Goal: Information Seeking & Learning: Learn about a topic

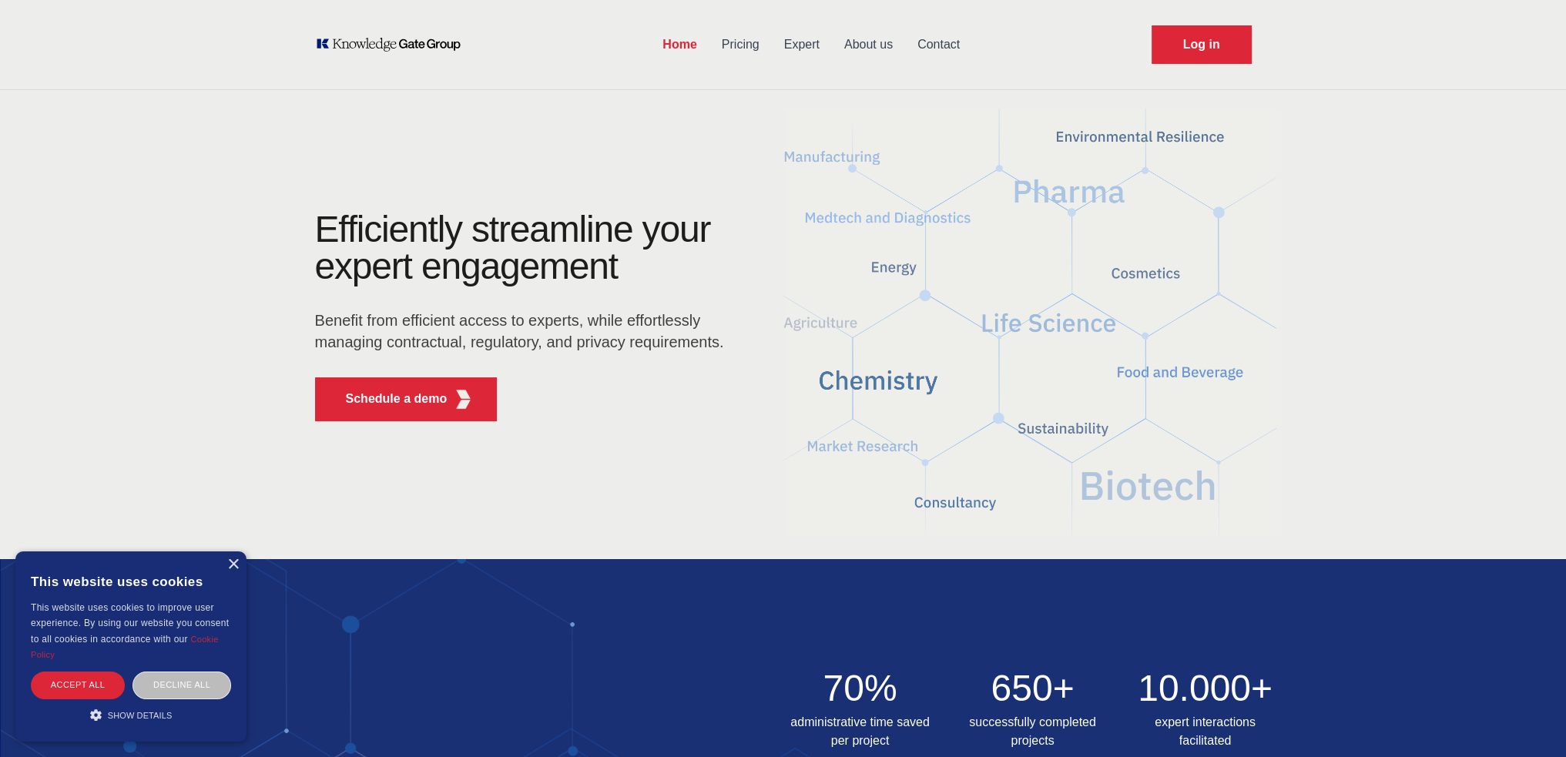
click at [754, 54] on link "Pricing" at bounding box center [741, 45] width 62 height 40
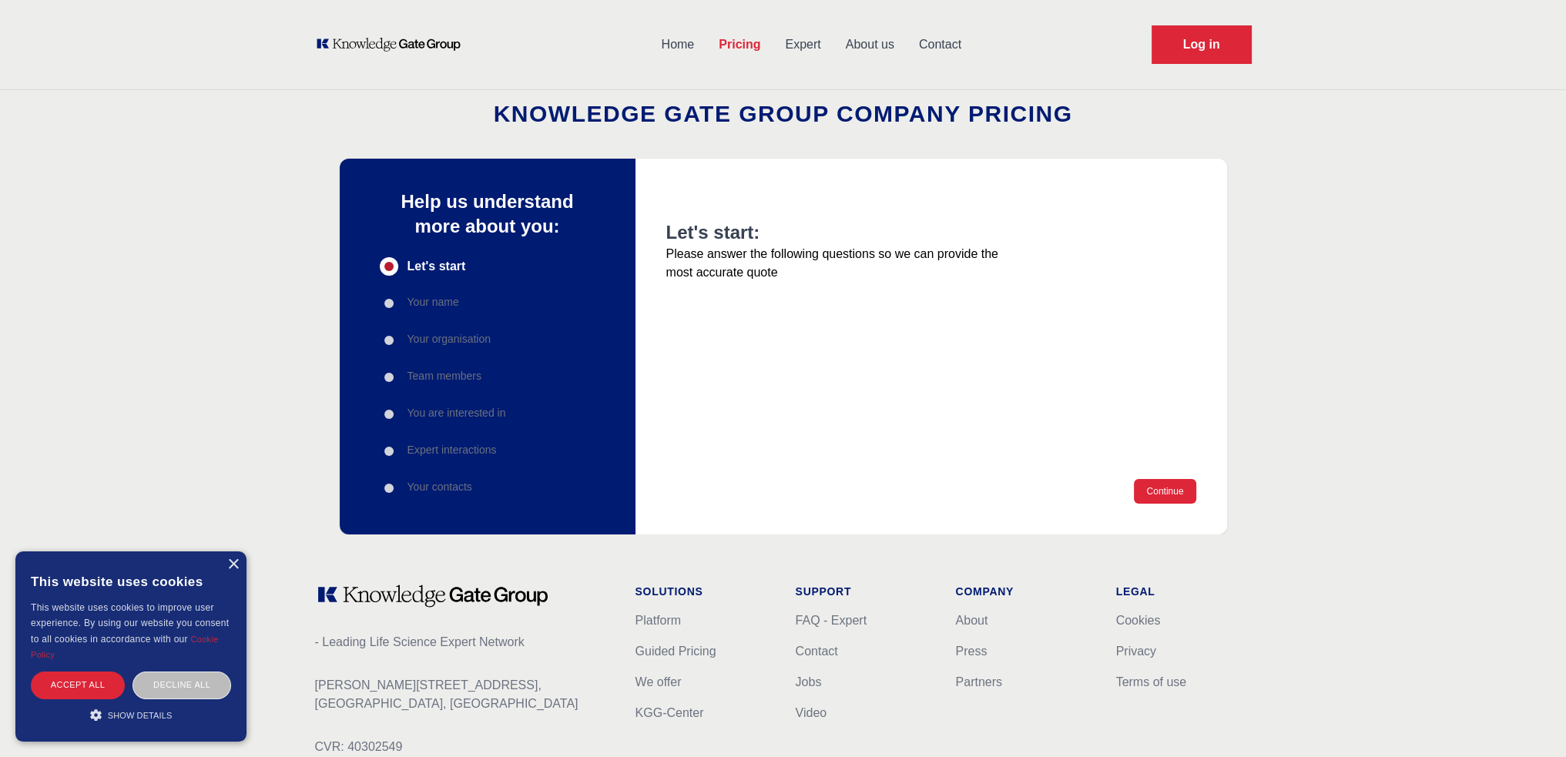
click at [807, 47] on link "Expert" at bounding box center [803, 45] width 60 height 40
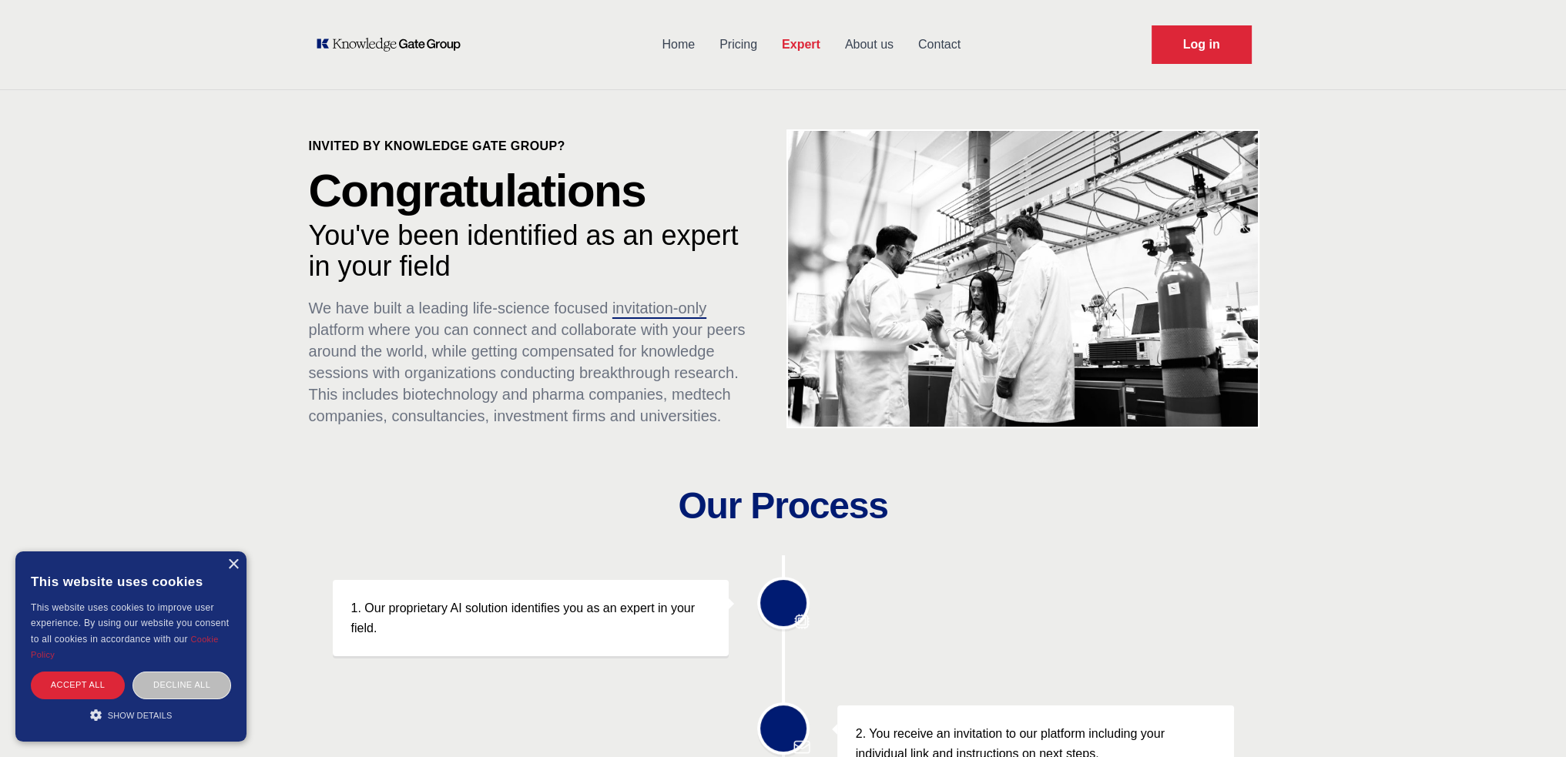
click at [865, 52] on link "About us" at bounding box center [869, 45] width 73 height 40
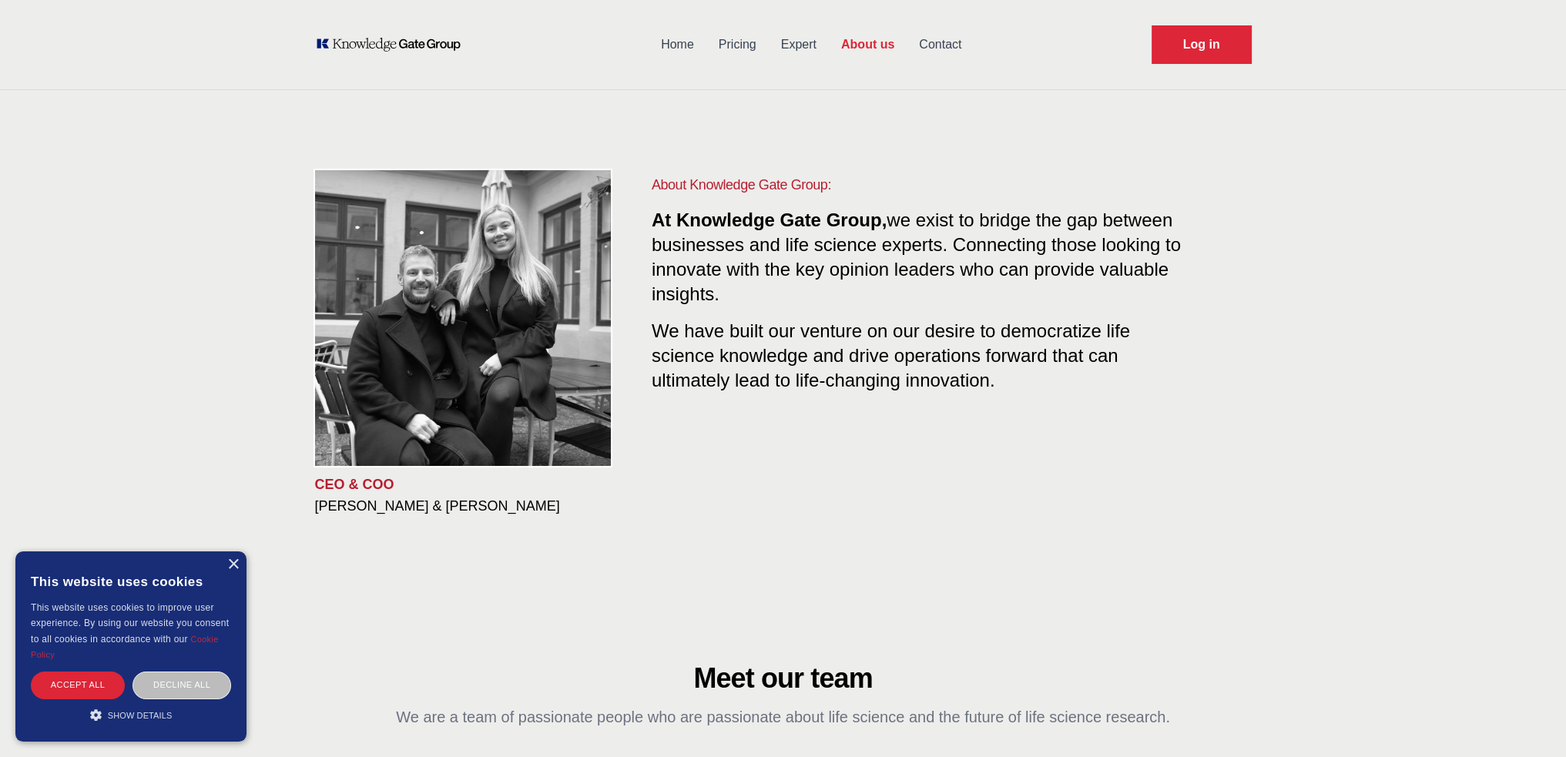
click at [952, 45] on link "Contact" at bounding box center [940, 45] width 67 height 40
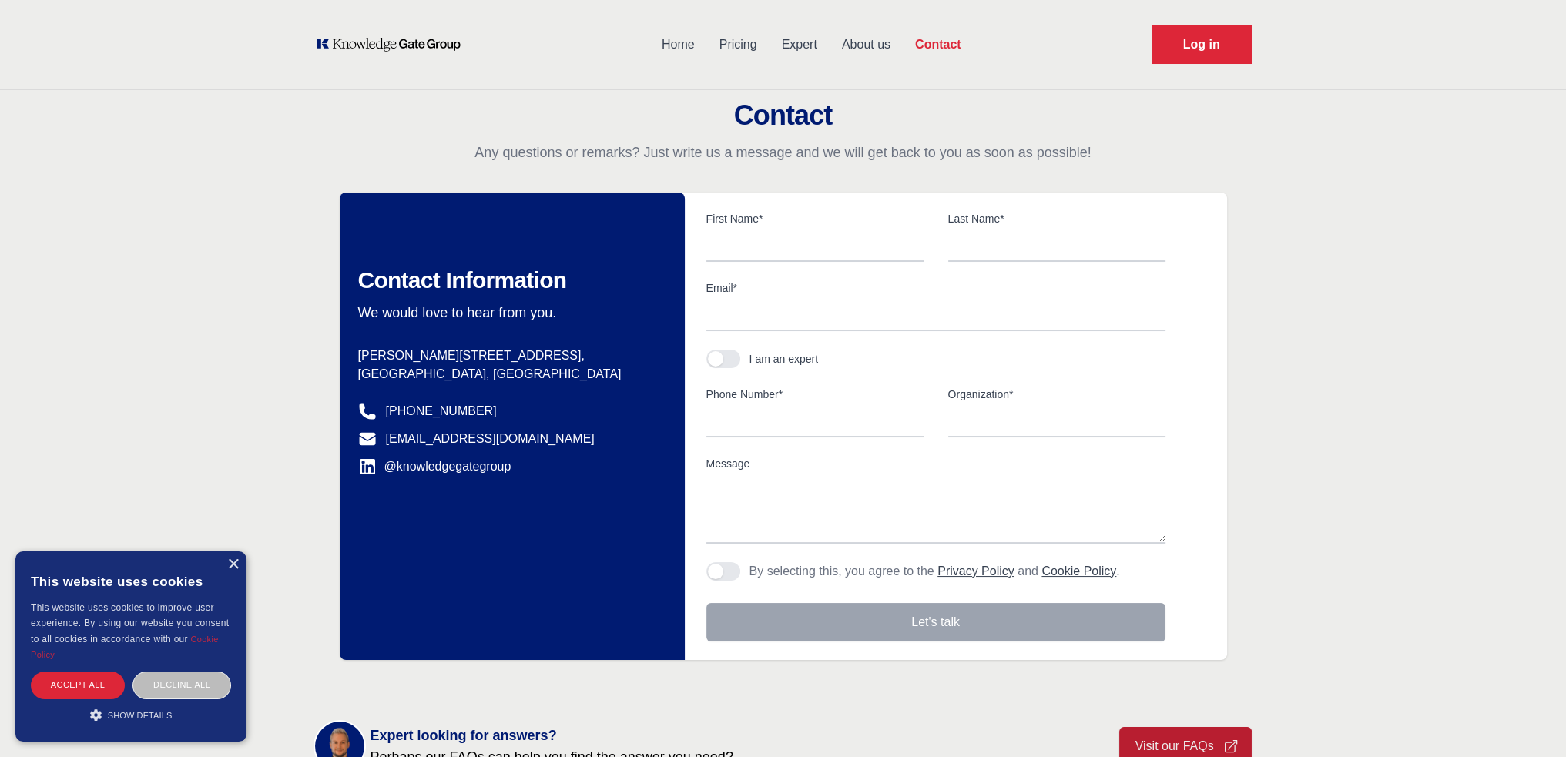
click at [354, 40] on icon "KOL Knowledge Platform: Talk to Key External Experts (KEE)" at bounding box center [388, 44] width 147 height 15
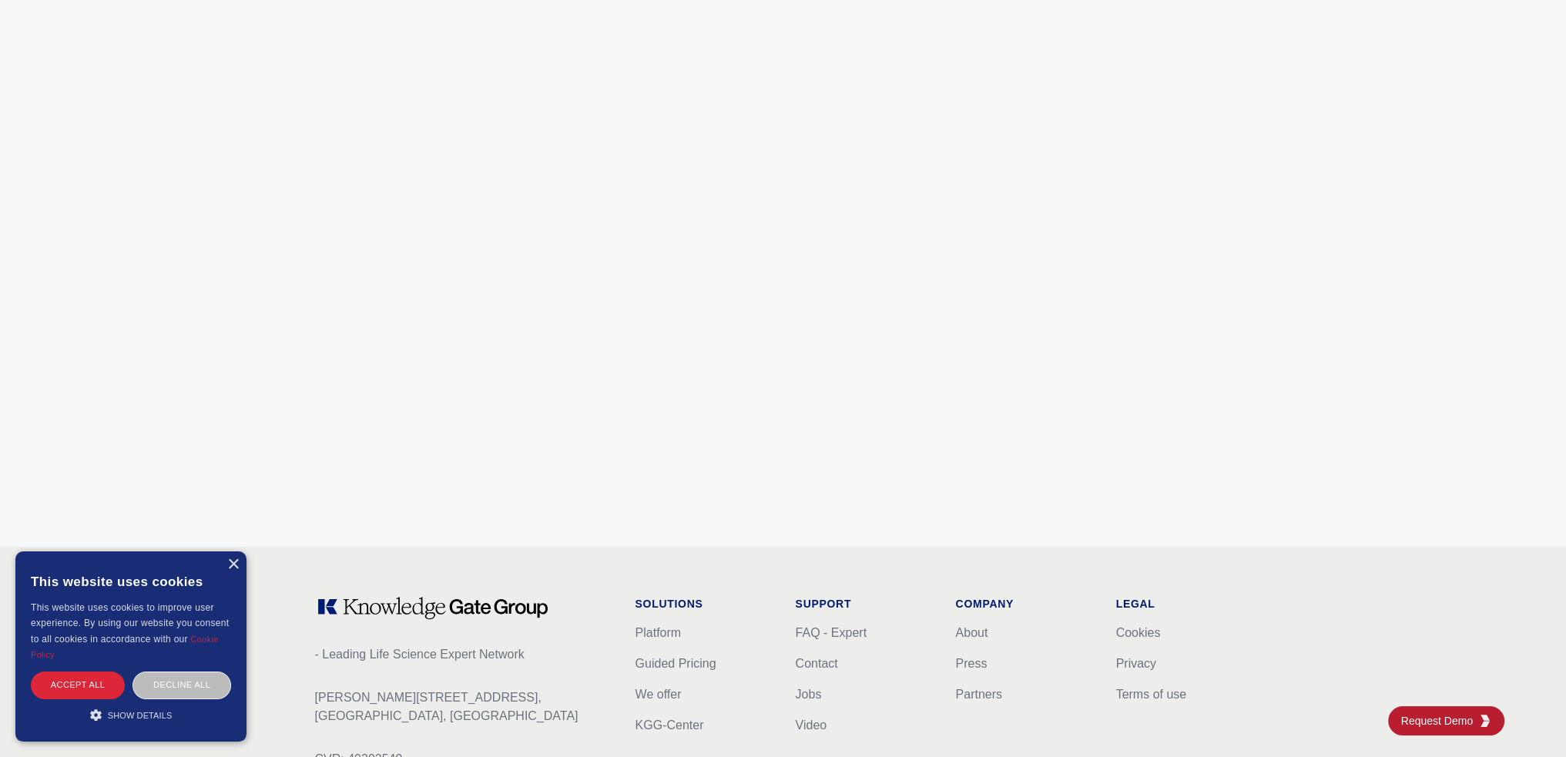
scroll to position [6038, 0]
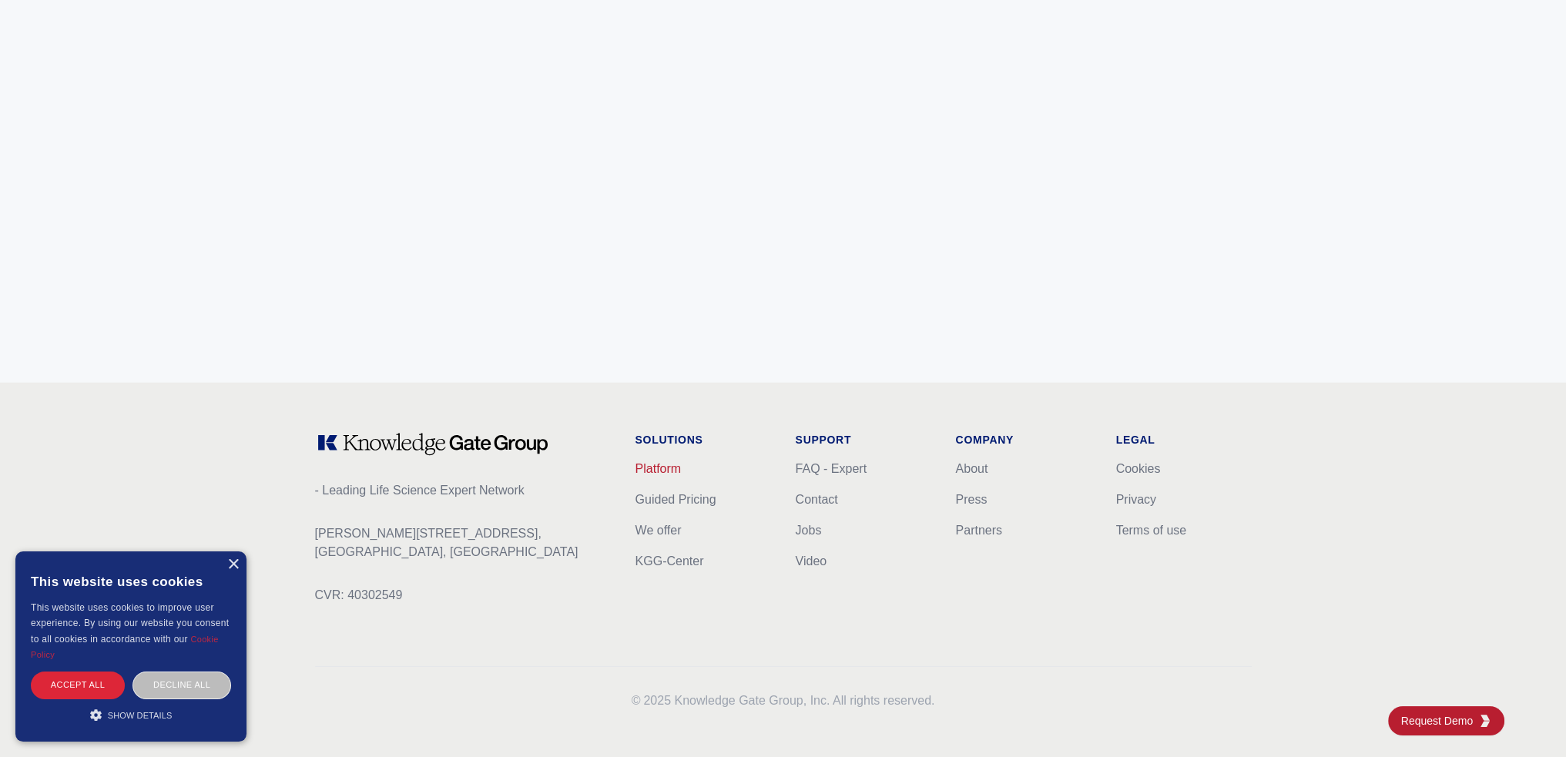
click at [663, 468] on link "Platform" at bounding box center [659, 468] width 46 height 13
click at [687, 503] on link "Guided Pricing" at bounding box center [676, 499] width 81 height 13
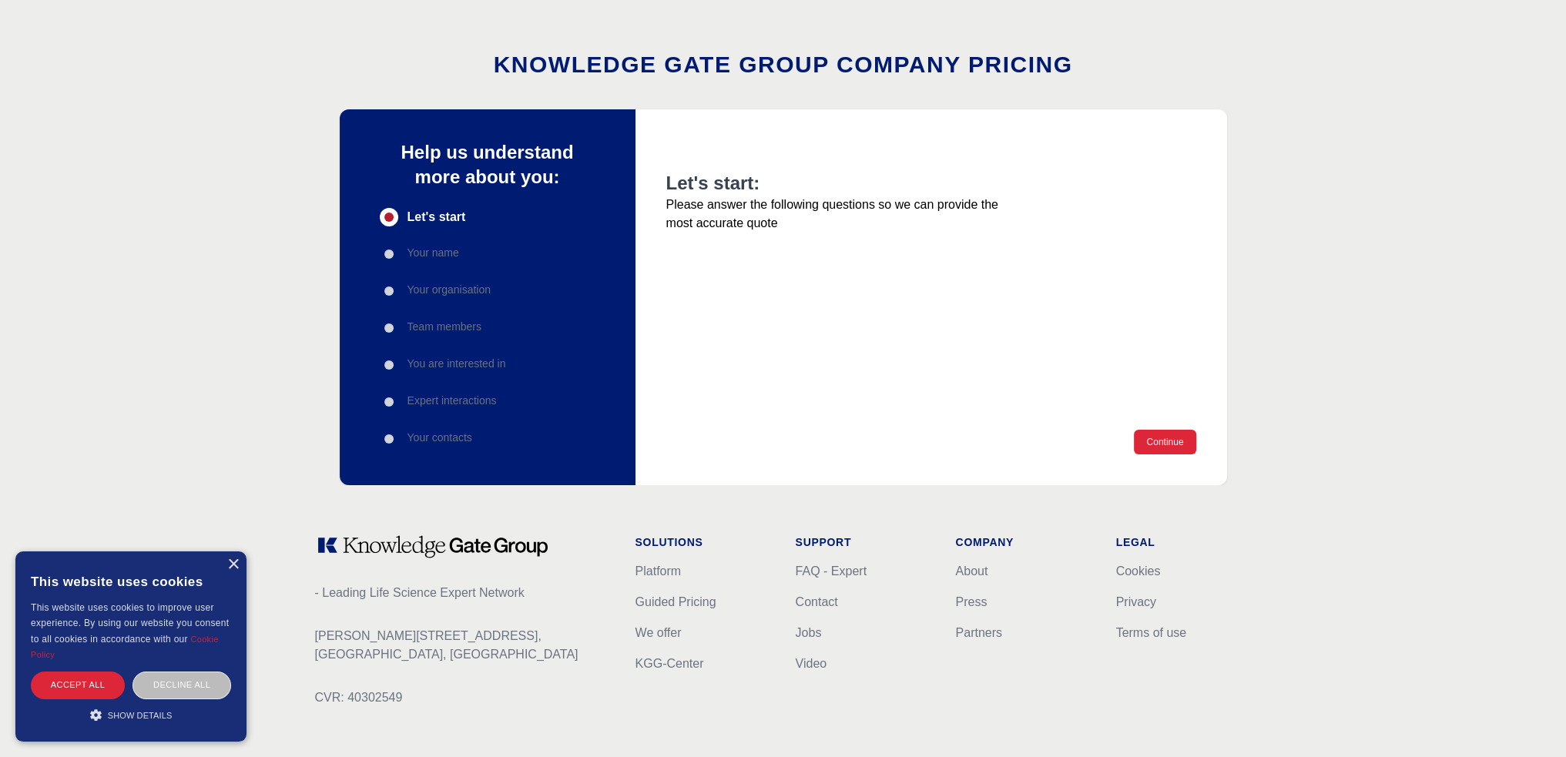
scroll to position [154, 0]
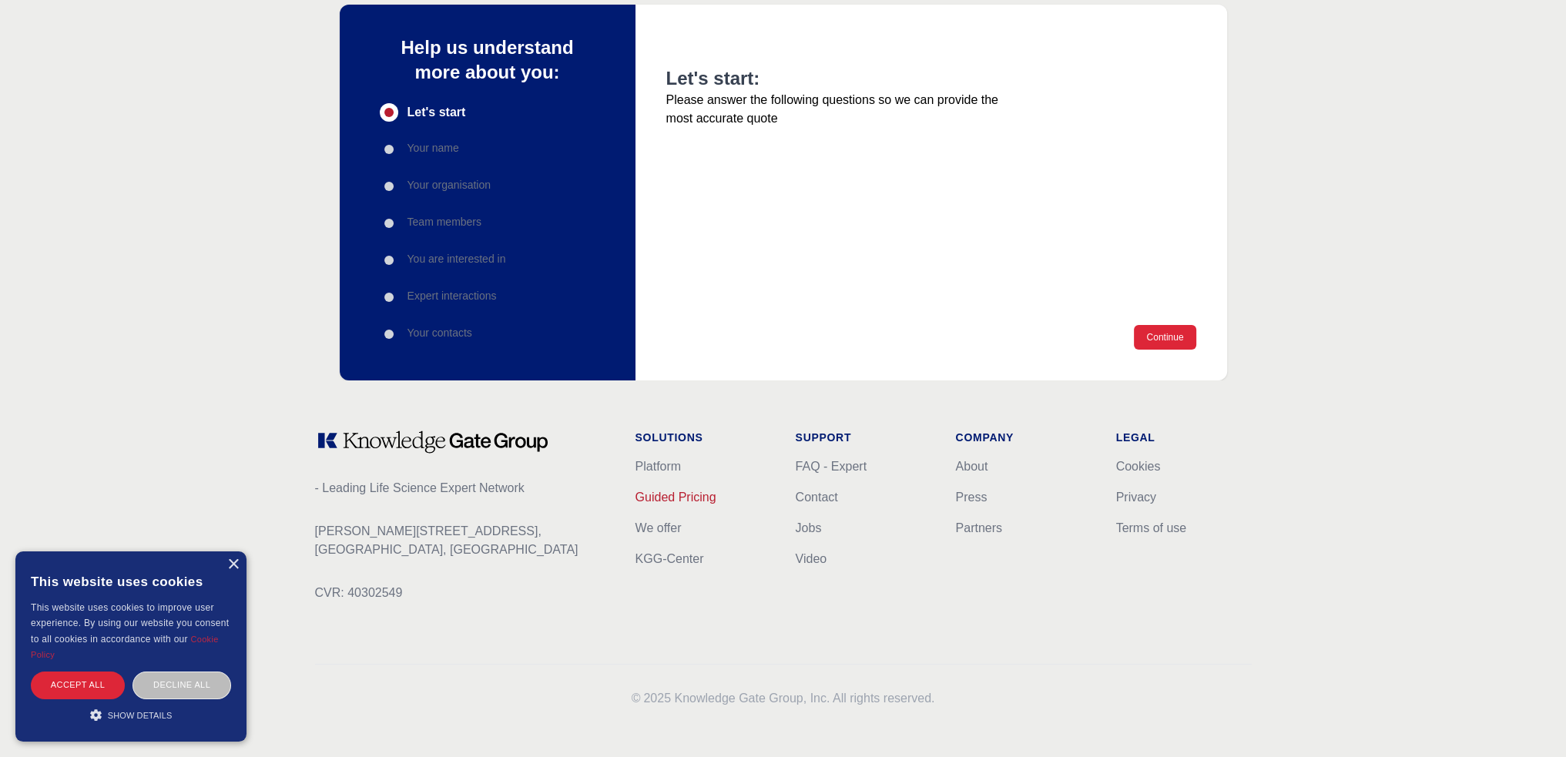
click at [678, 495] on link "Guided Pricing" at bounding box center [676, 497] width 81 height 13
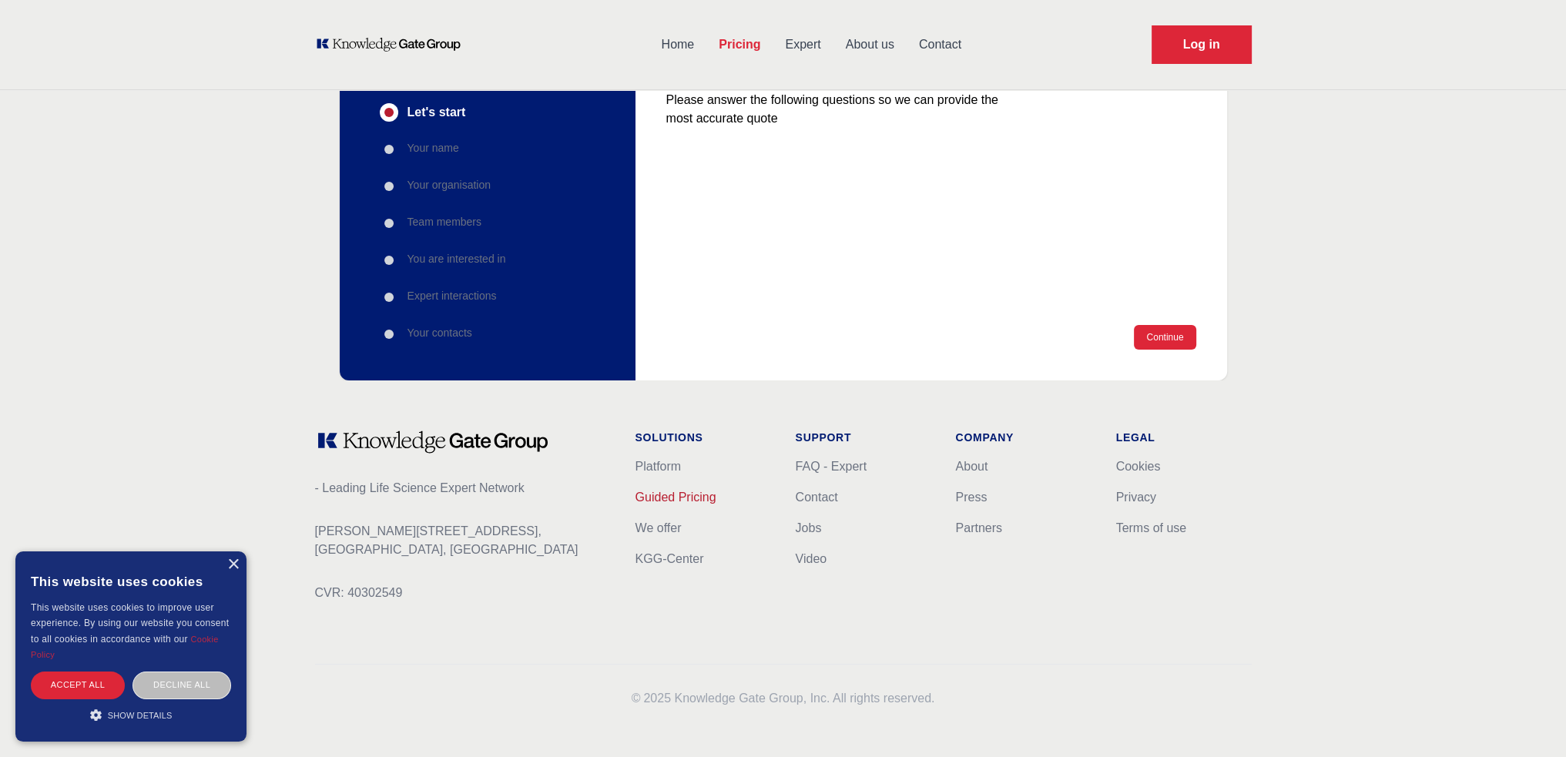
scroll to position [0, 0]
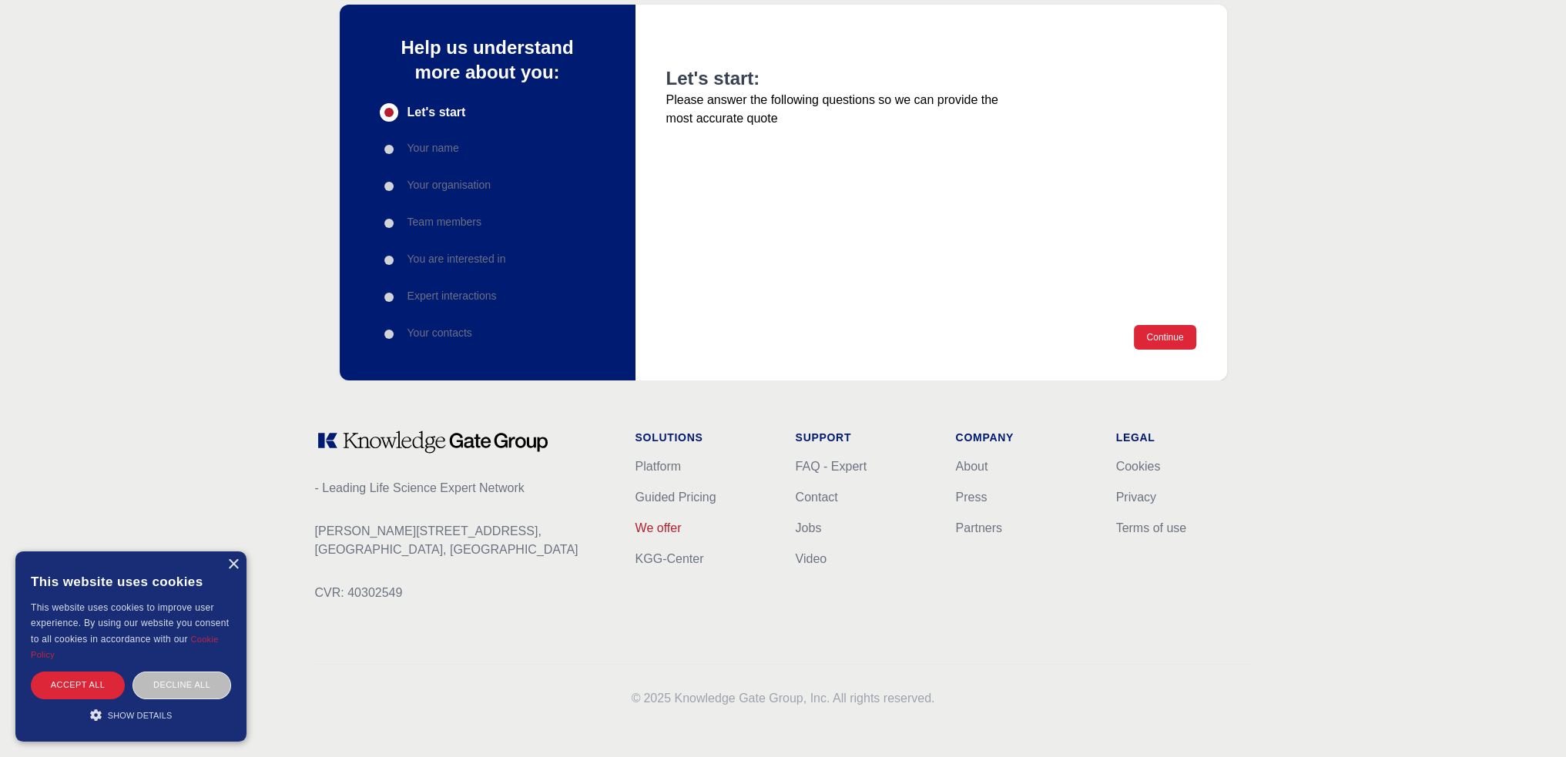
click at [670, 529] on link "We offer" at bounding box center [659, 528] width 46 height 13
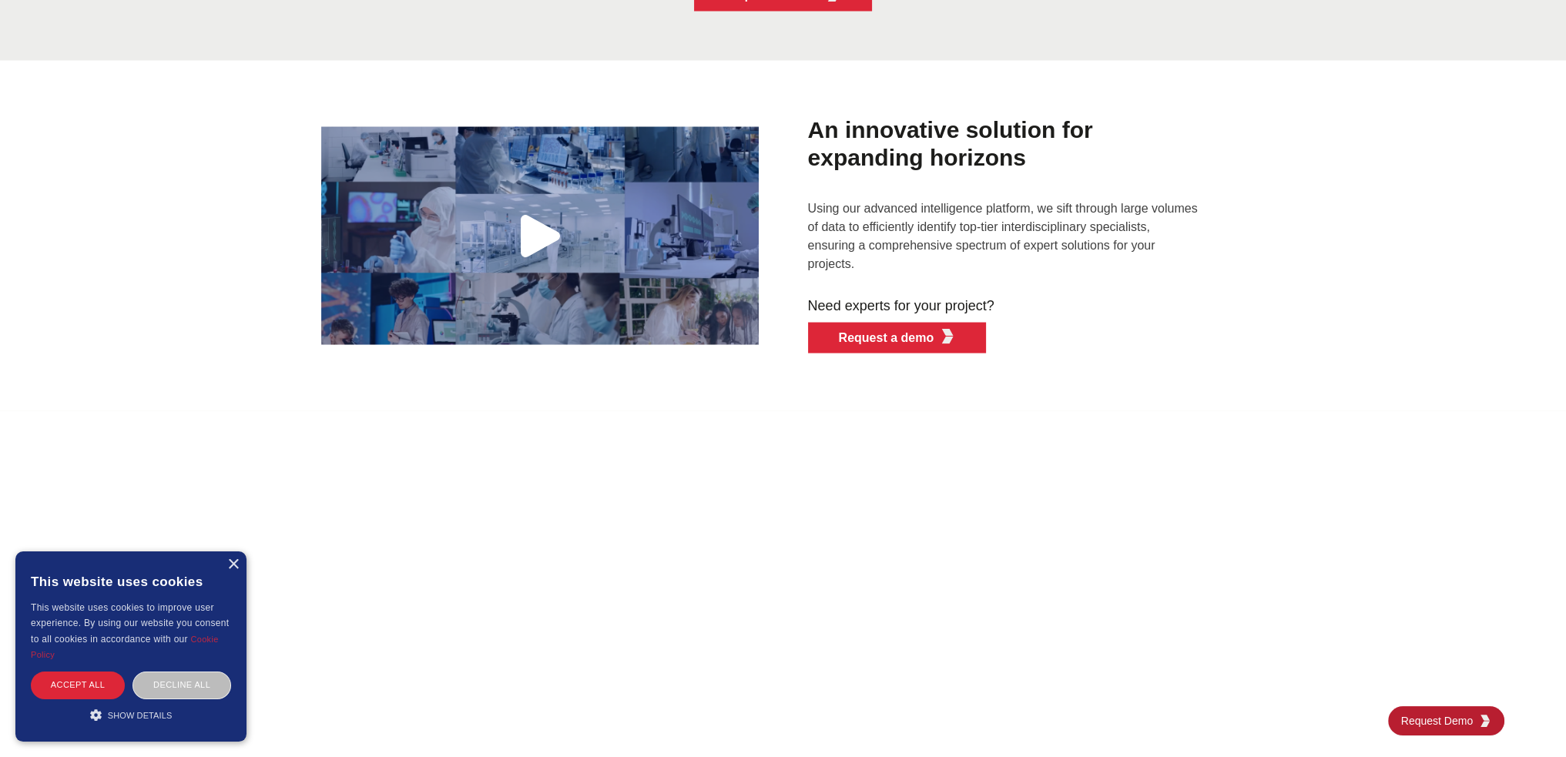
scroll to position [4147, 0]
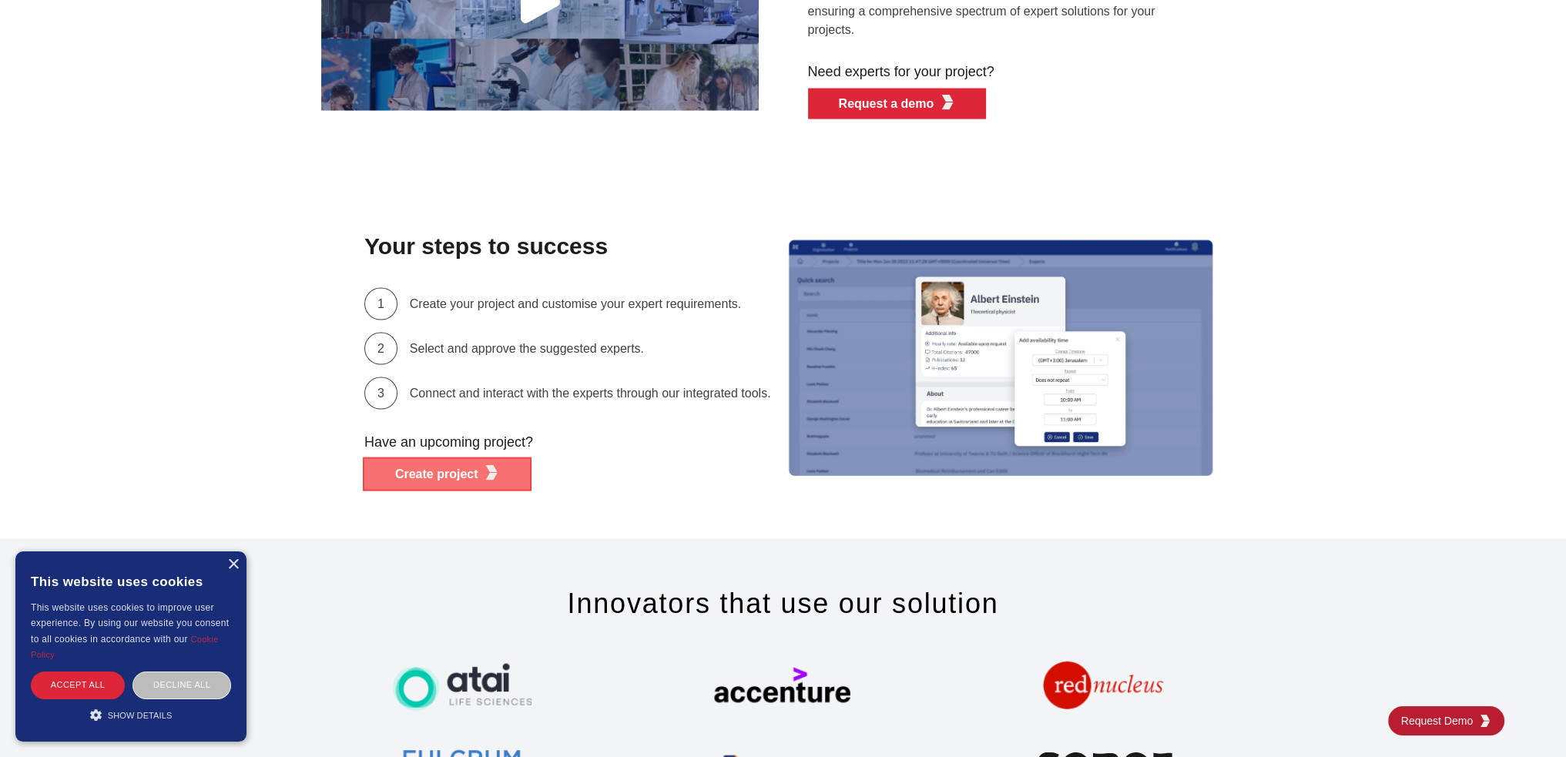
click at [465, 465] on p "Create project" at bounding box center [436, 474] width 83 height 18
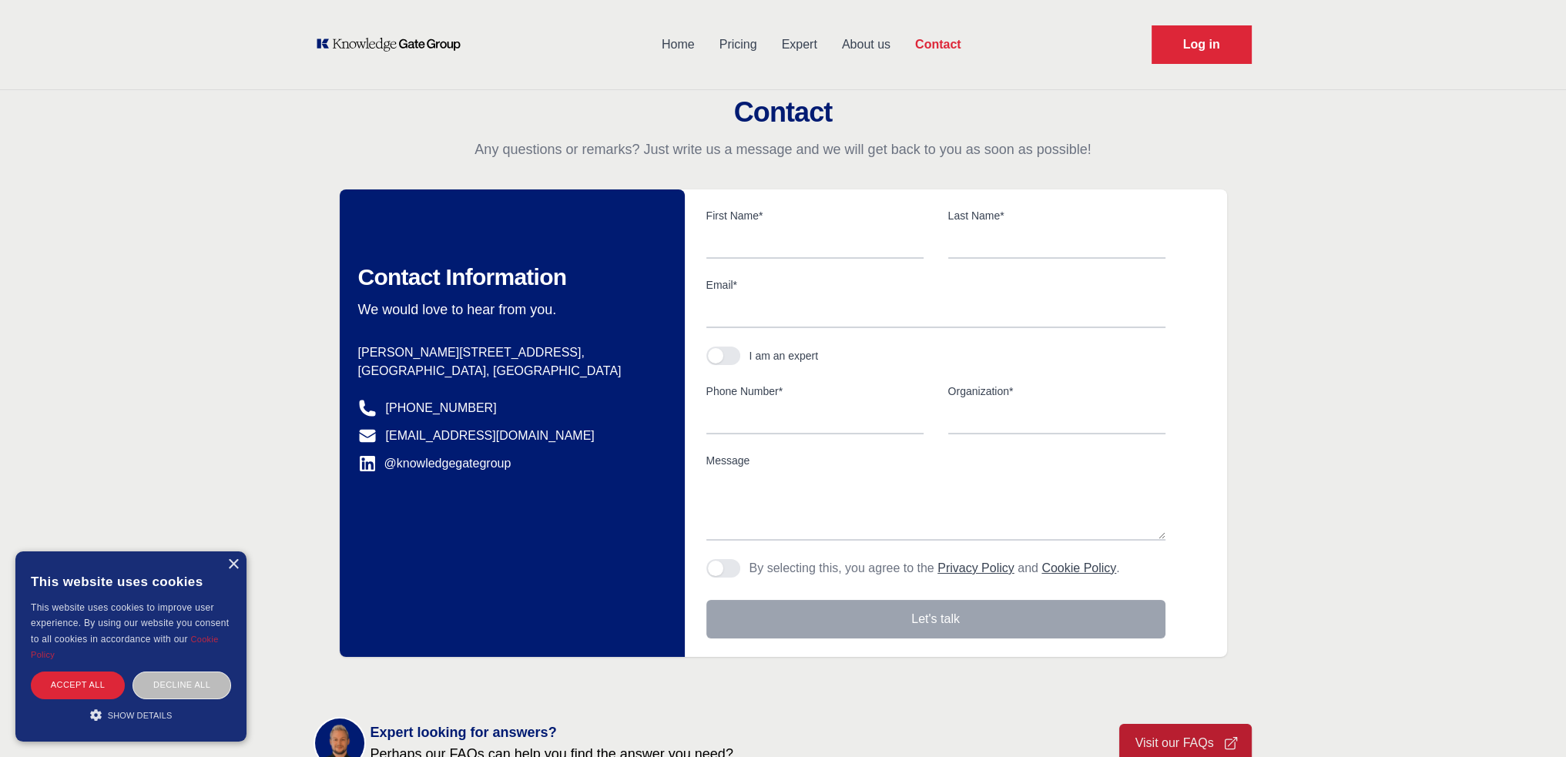
scroll to position [419, 0]
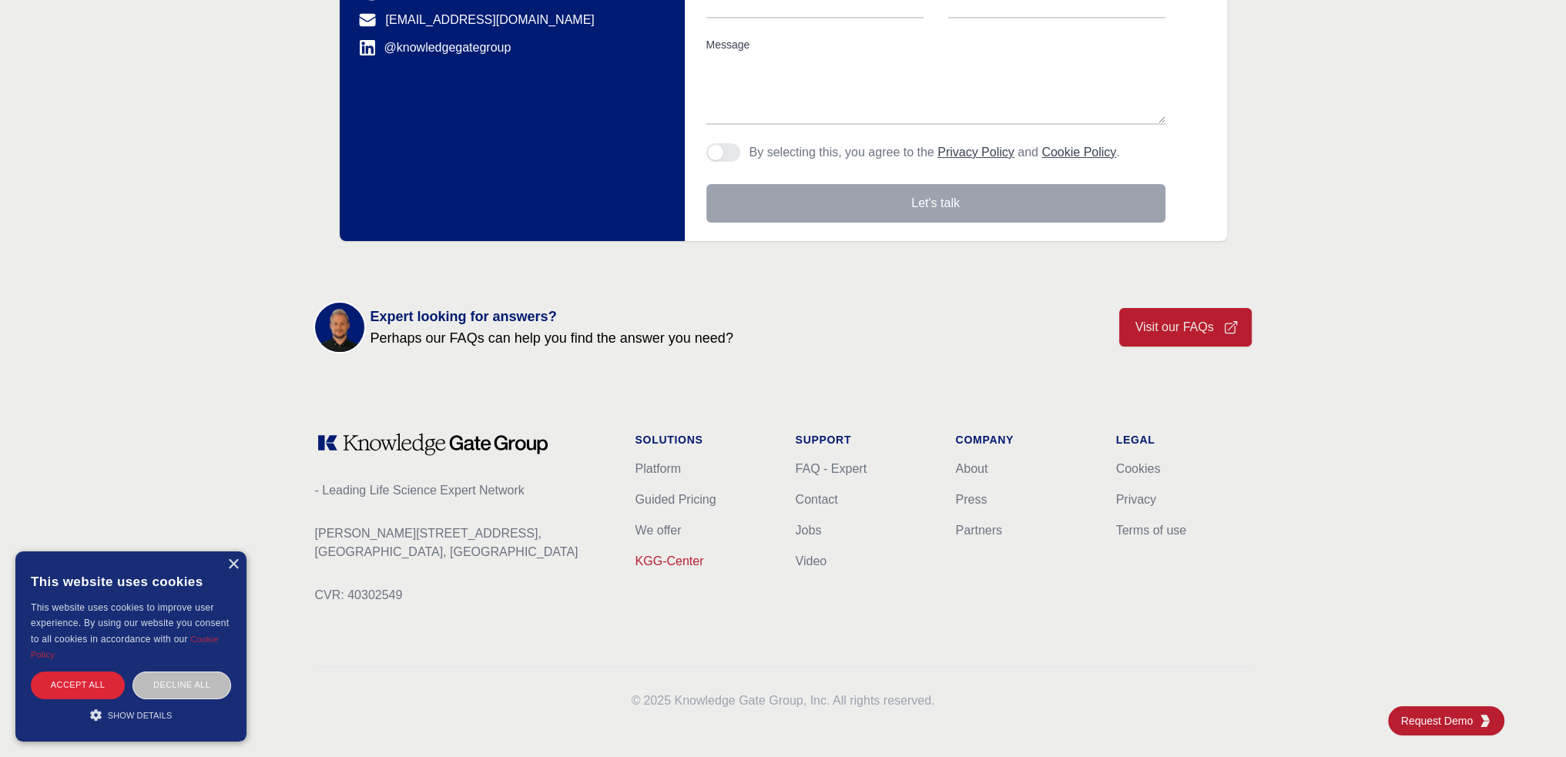
click at [679, 556] on link "KGG-Center" at bounding box center [670, 561] width 69 height 13
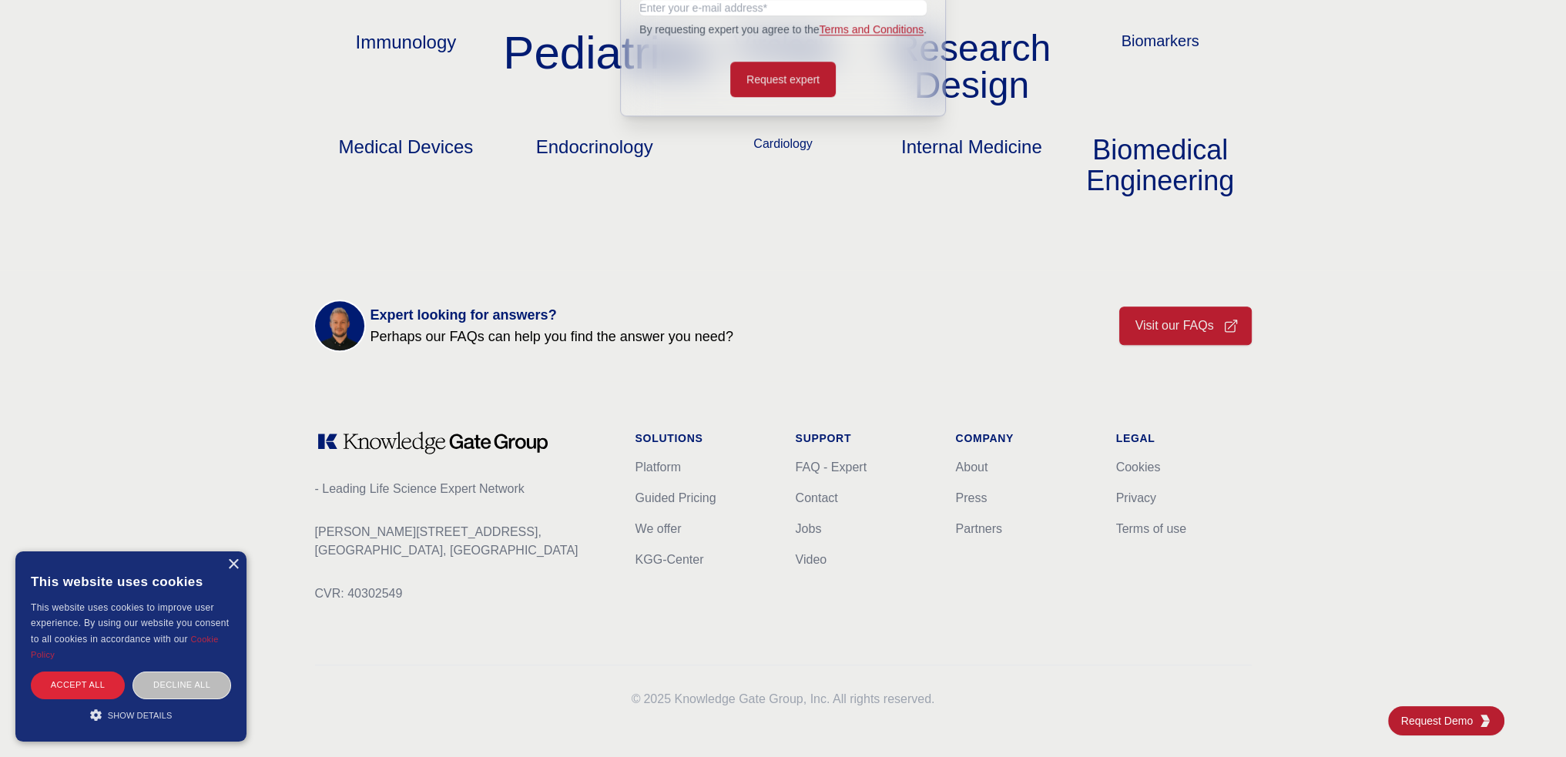
click at [1184, 319] on link "Visit our FAQs" at bounding box center [1186, 326] width 133 height 39
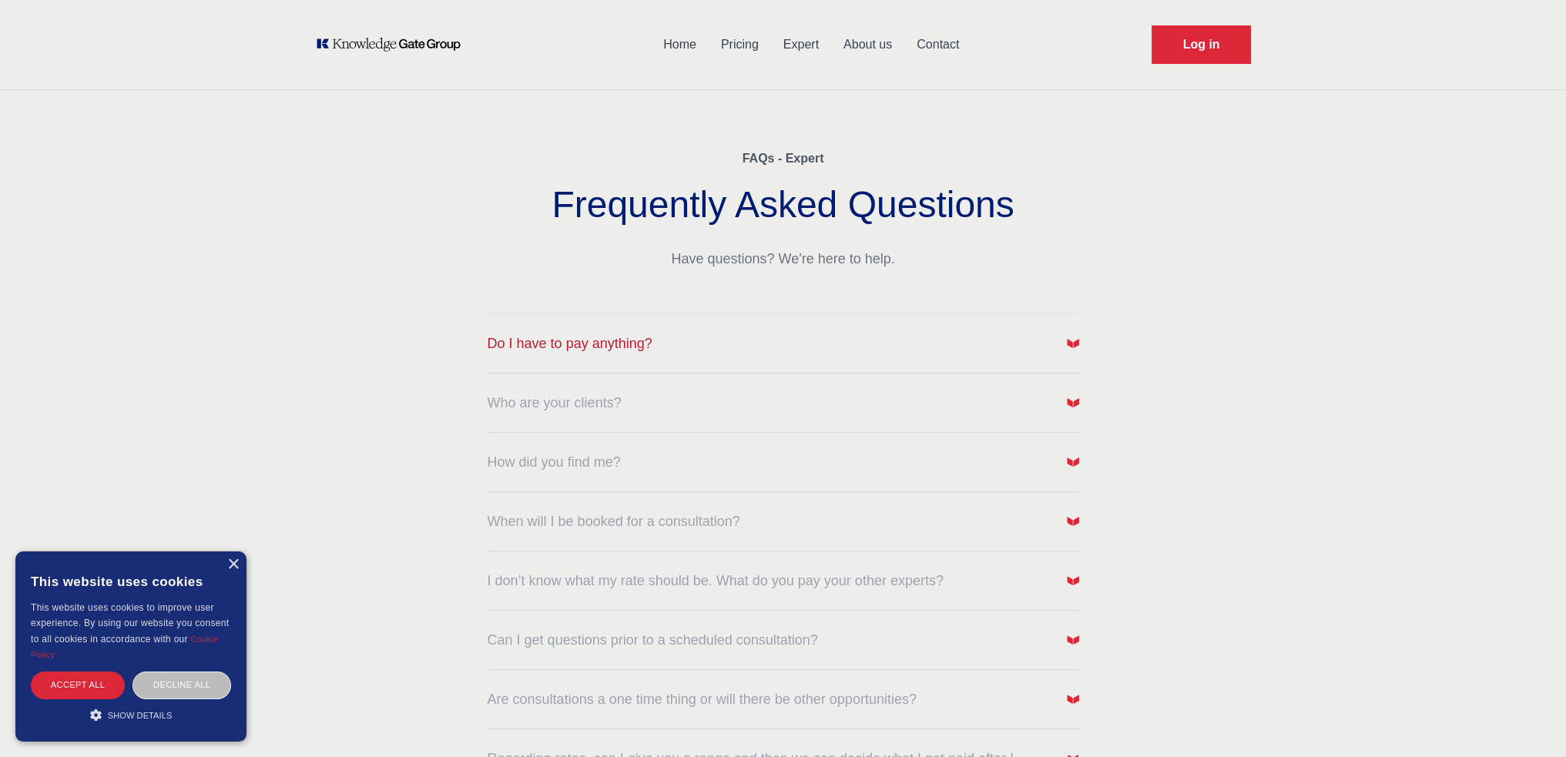
click at [1078, 334] on span "button" at bounding box center [1073, 344] width 12 height 22
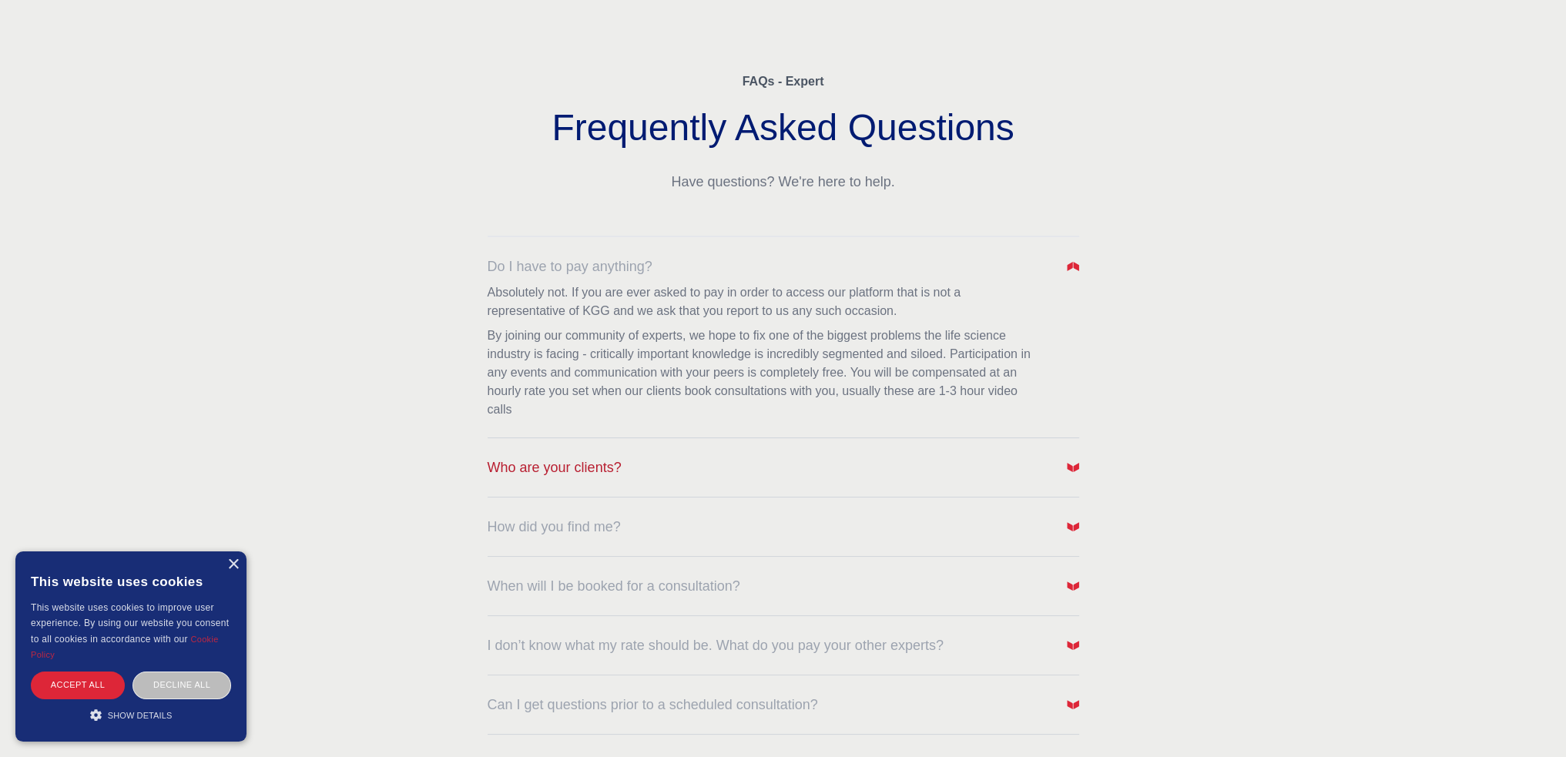
click at [1072, 471] on img "button" at bounding box center [1073, 468] width 12 height 12
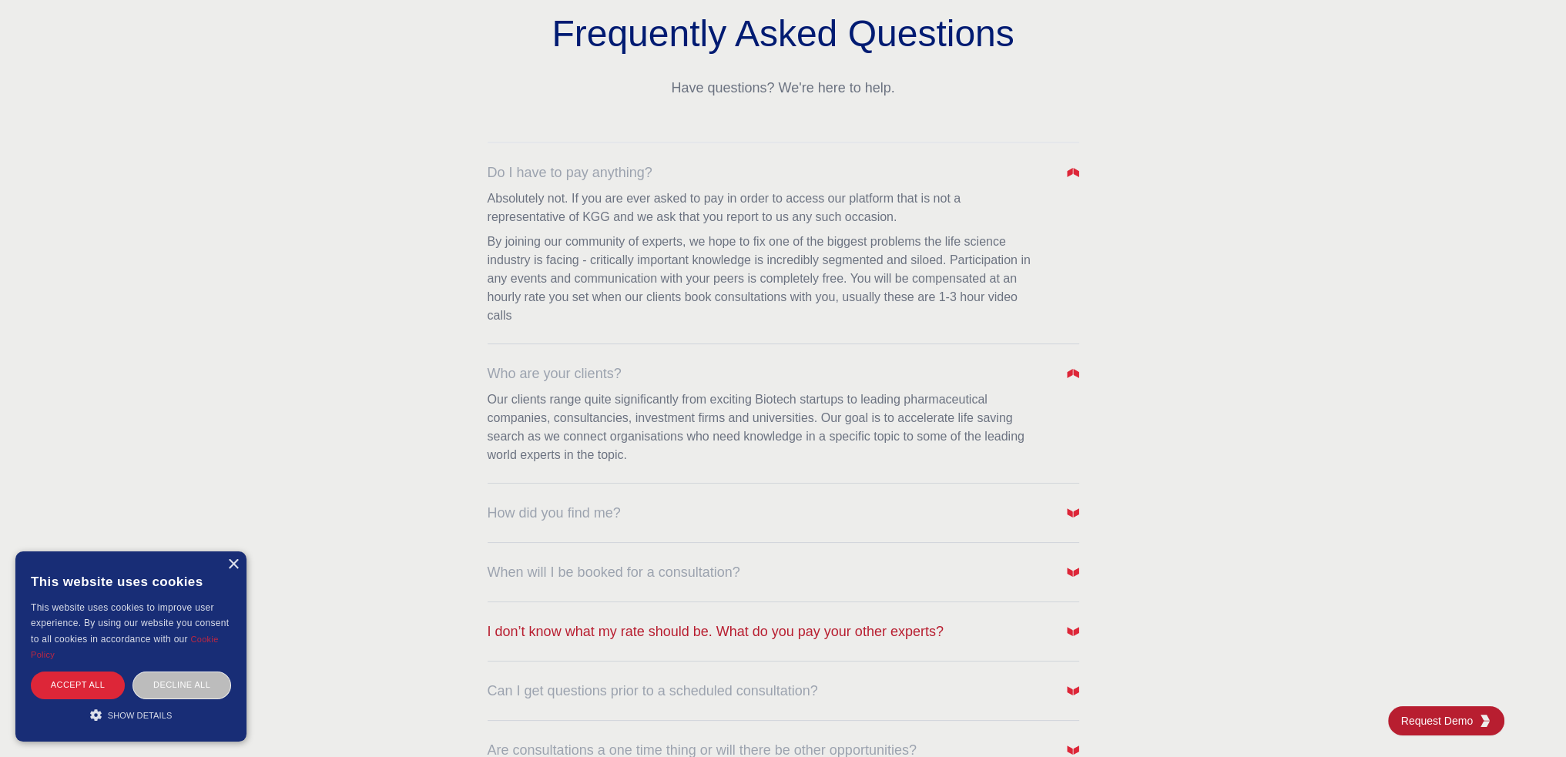
scroll to position [385, 0]
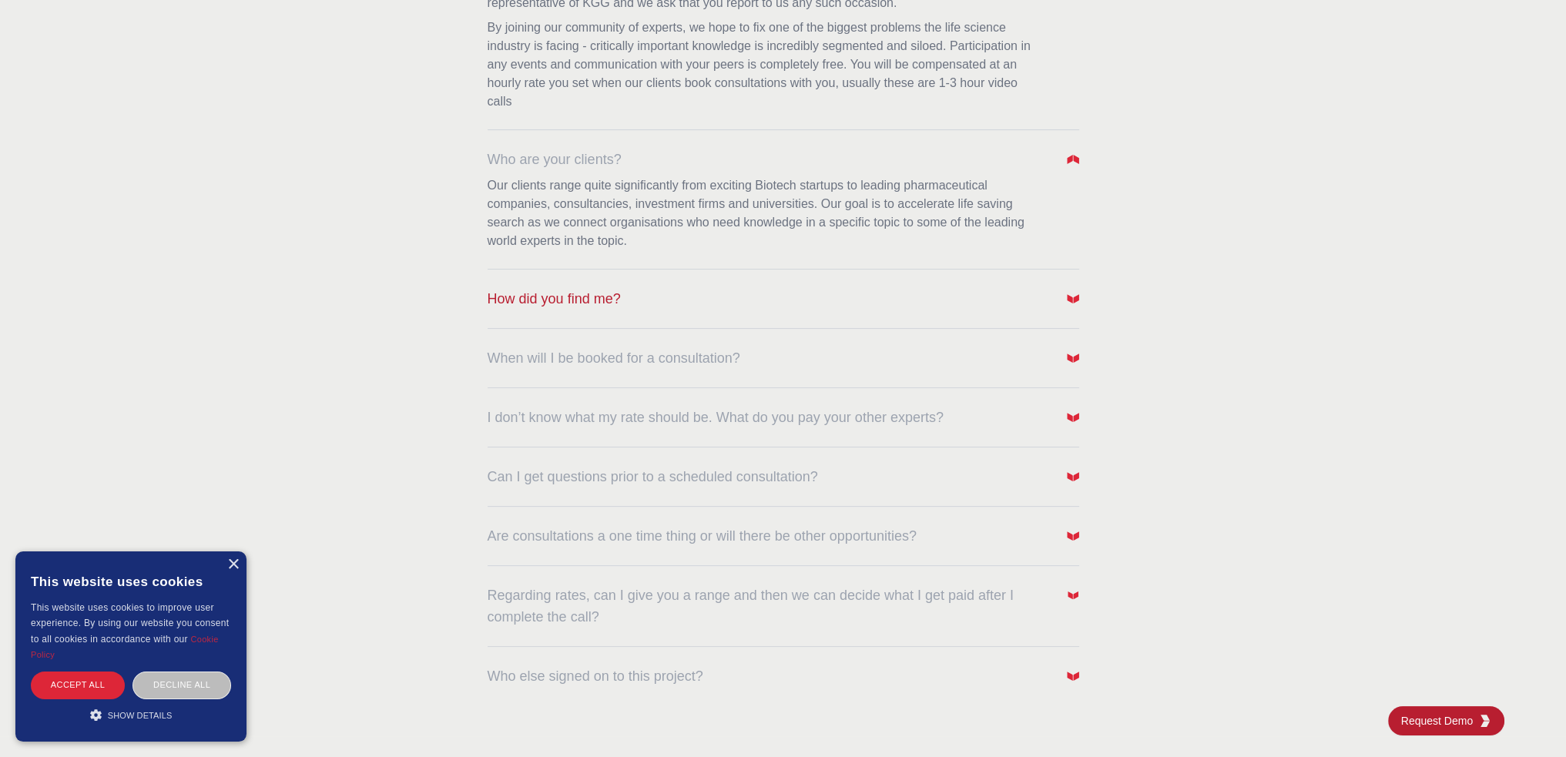
click at [1072, 298] on img "button" at bounding box center [1073, 299] width 12 height 12
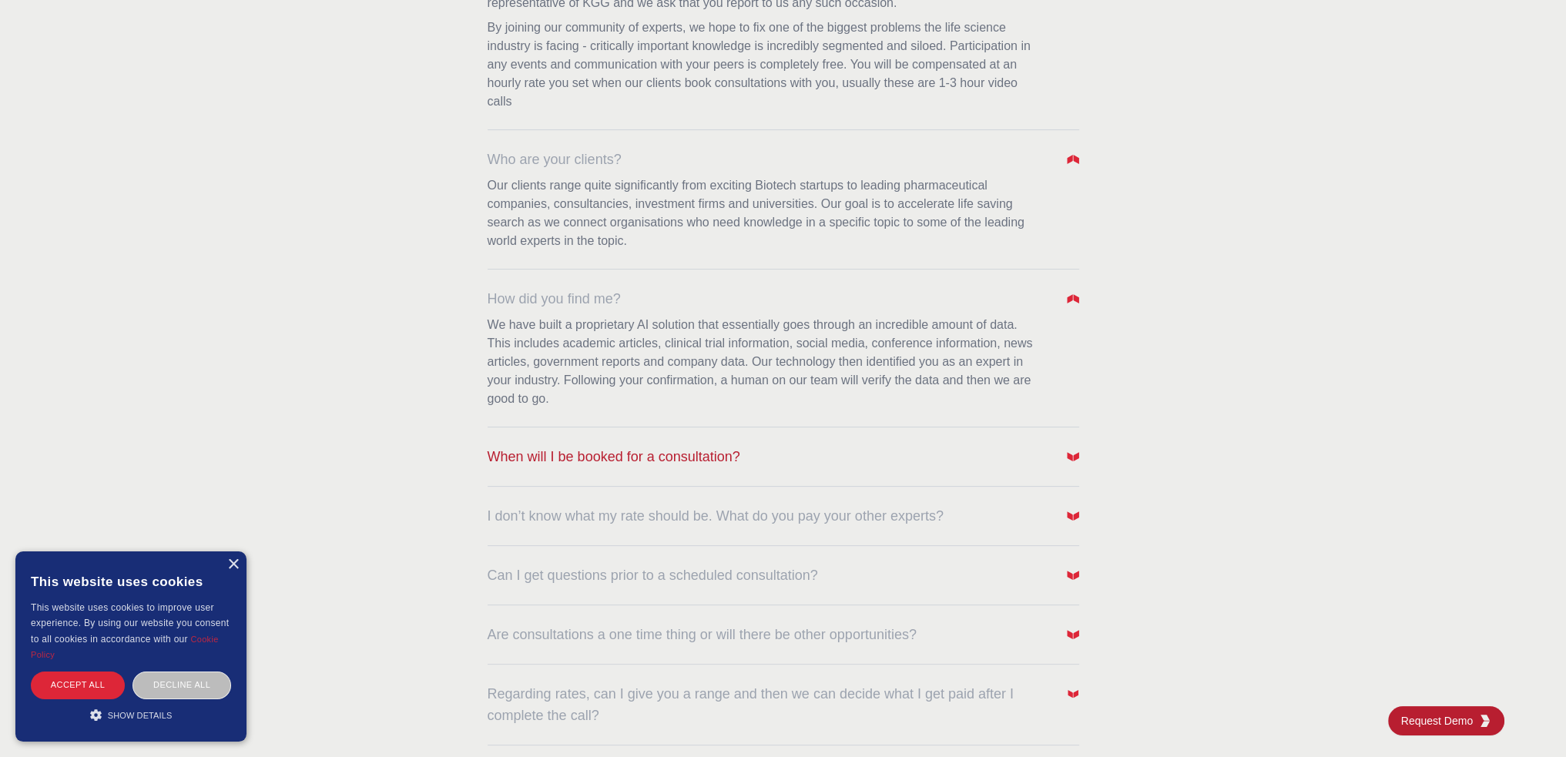
click at [1078, 459] on img "button" at bounding box center [1073, 457] width 12 height 12
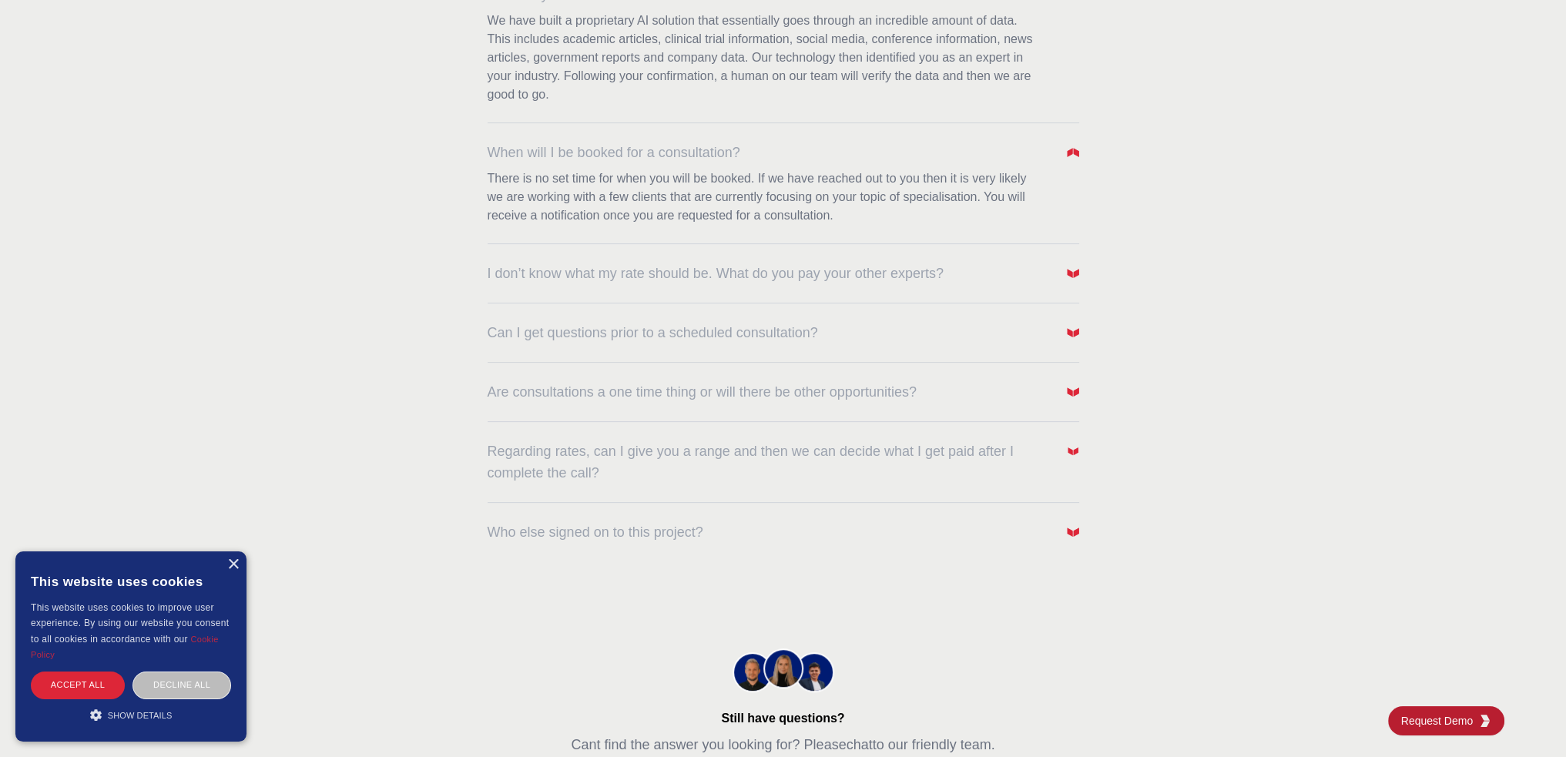
scroll to position [693, 0]
click at [1033, 270] on button "I don’t know what my rate should be. What do you pay your other experts?" at bounding box center [784, 270] width 592 height 22
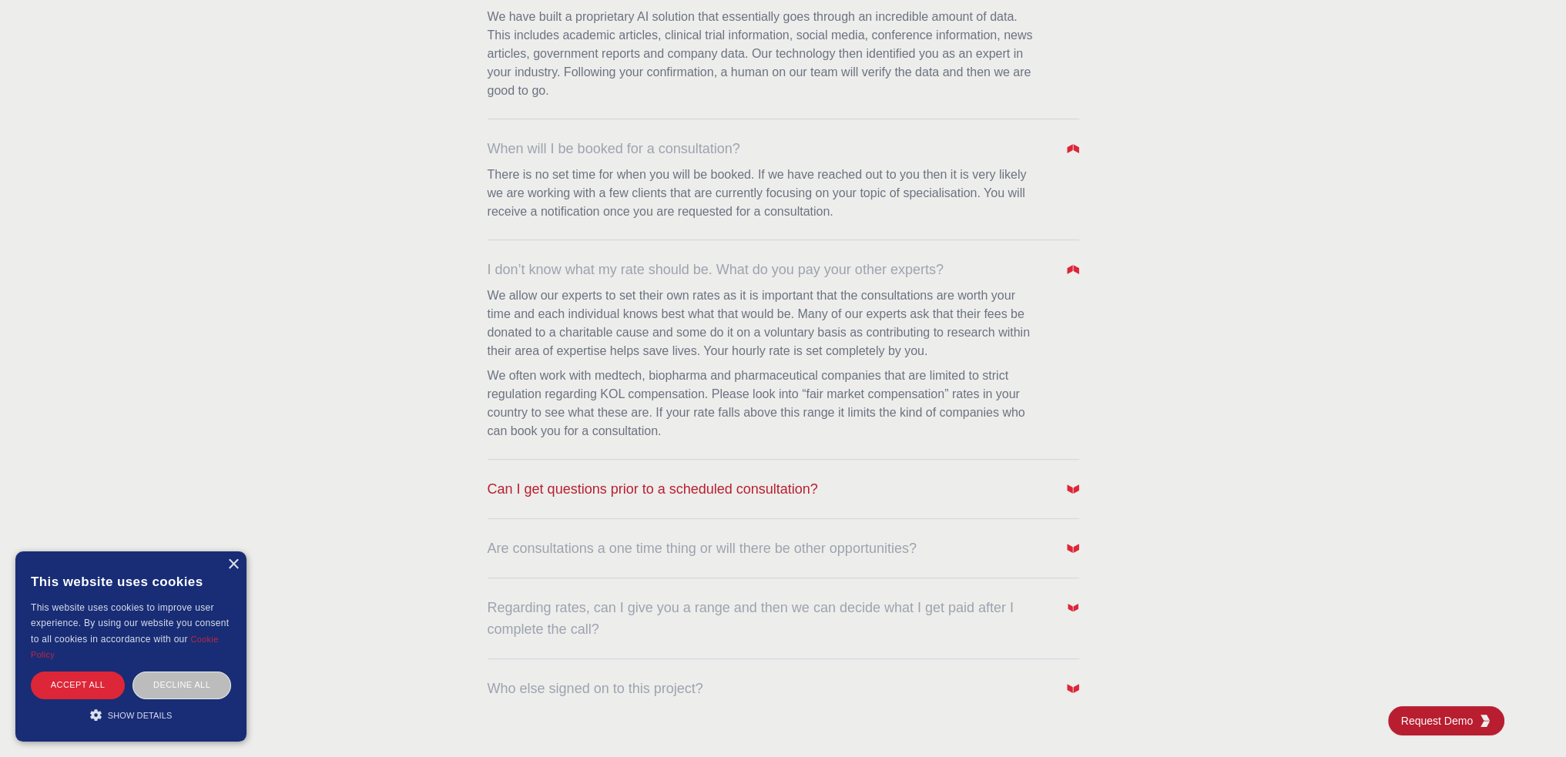
click at [962, 487] on button "Can I get questions prior to a scheduled consultation?" at bounding box center [784, 489] width 592 height 22
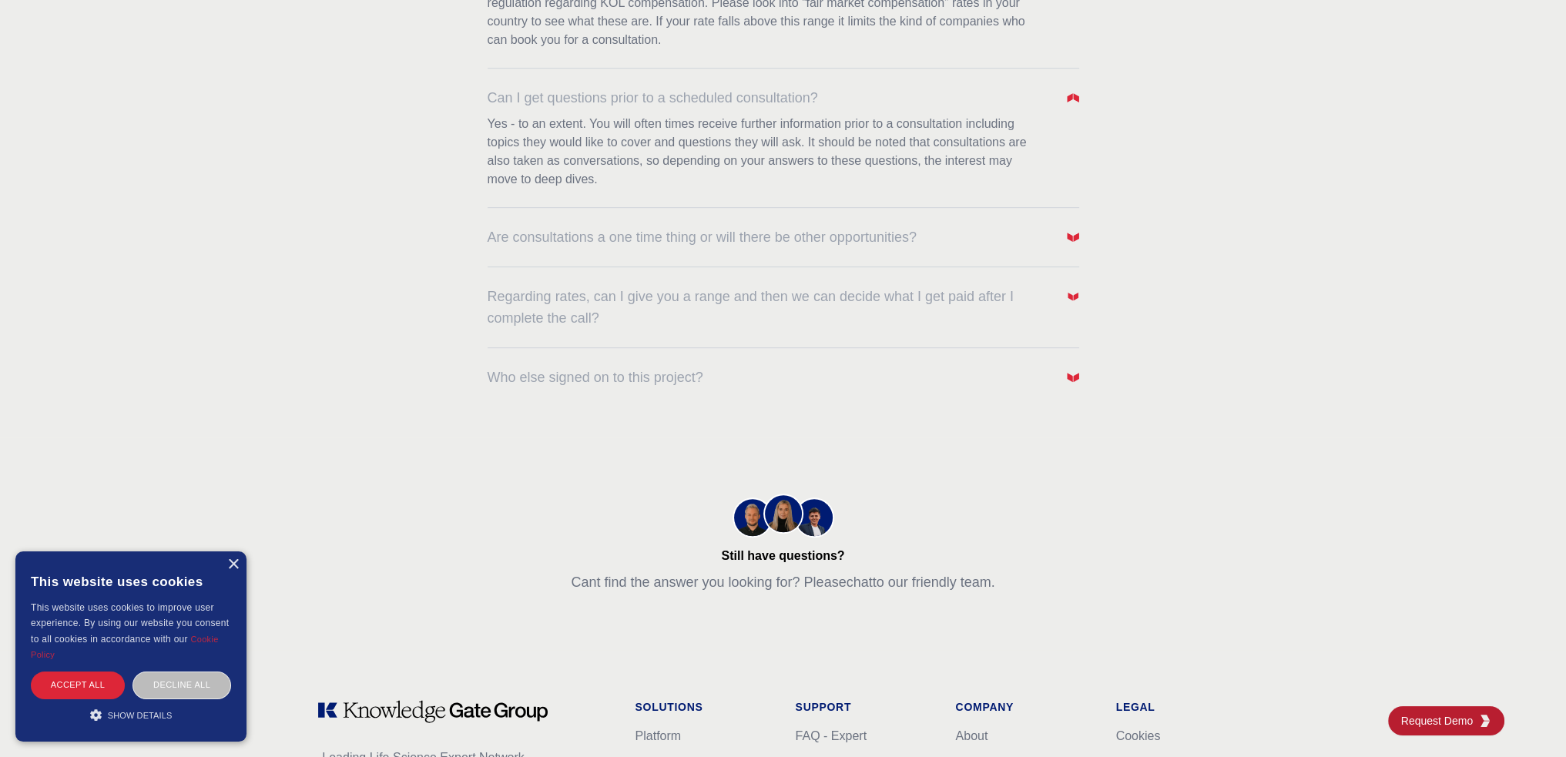
scroll to position [1156, 0]
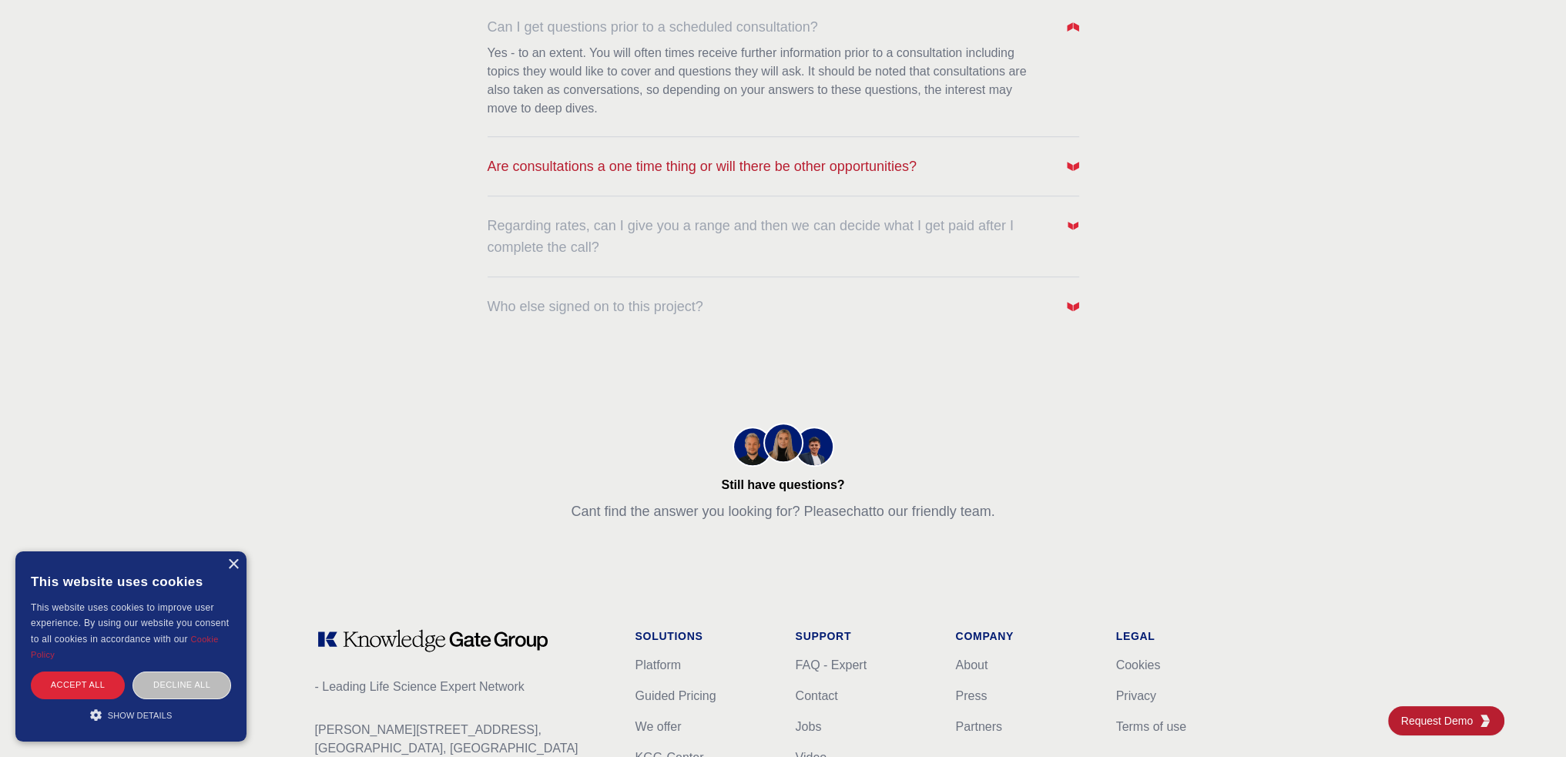
click at [894, 156] on span "Are consultations a one time thing or will there be other opportunities?" at bounding box center [702, 167] width 429 height 22
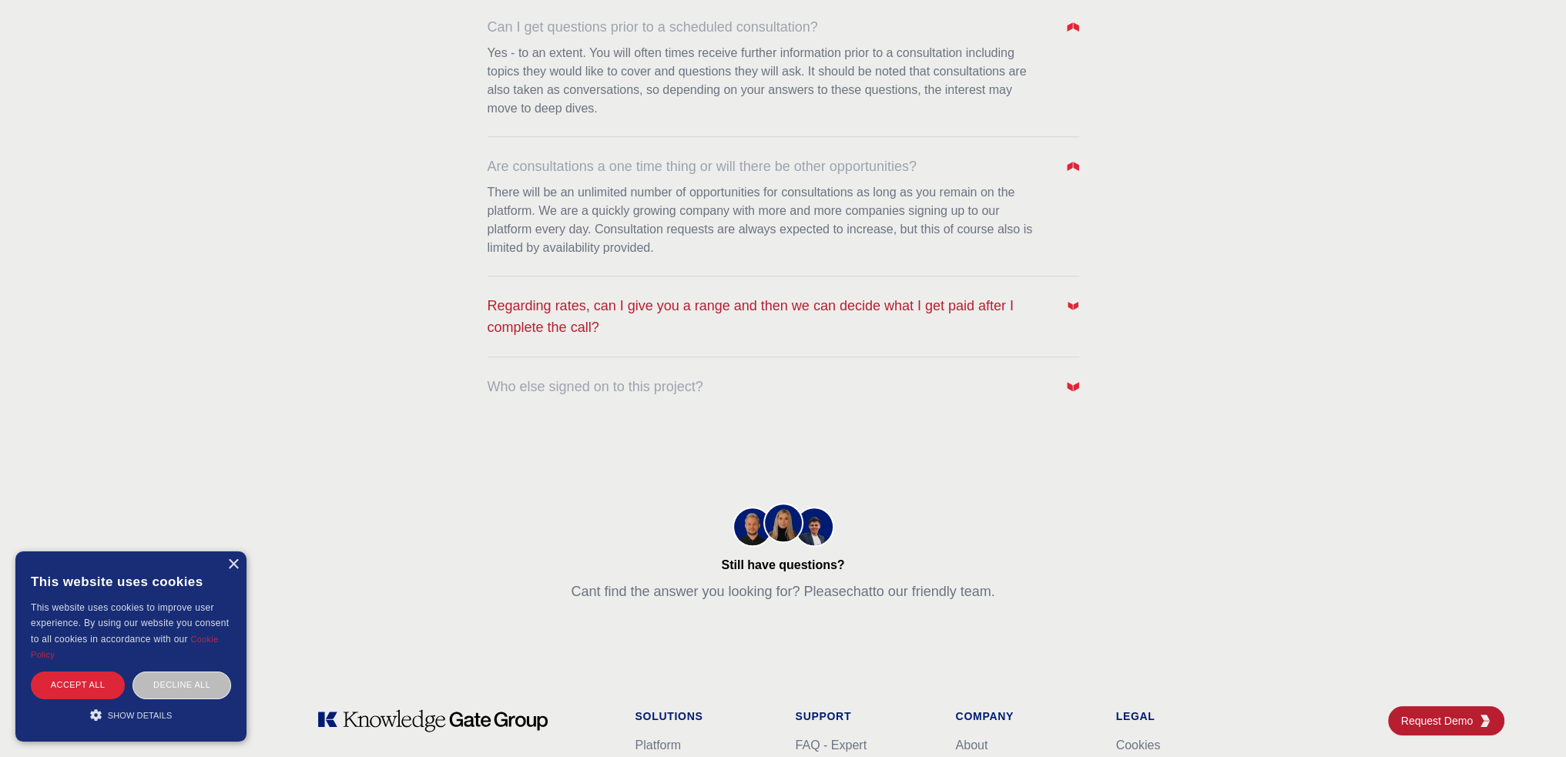
click at [923, 320] on span "Regarding rates, can I give you a range and then we can decide what I get paid …" at bounding box center [769, 316] width 562 height 43
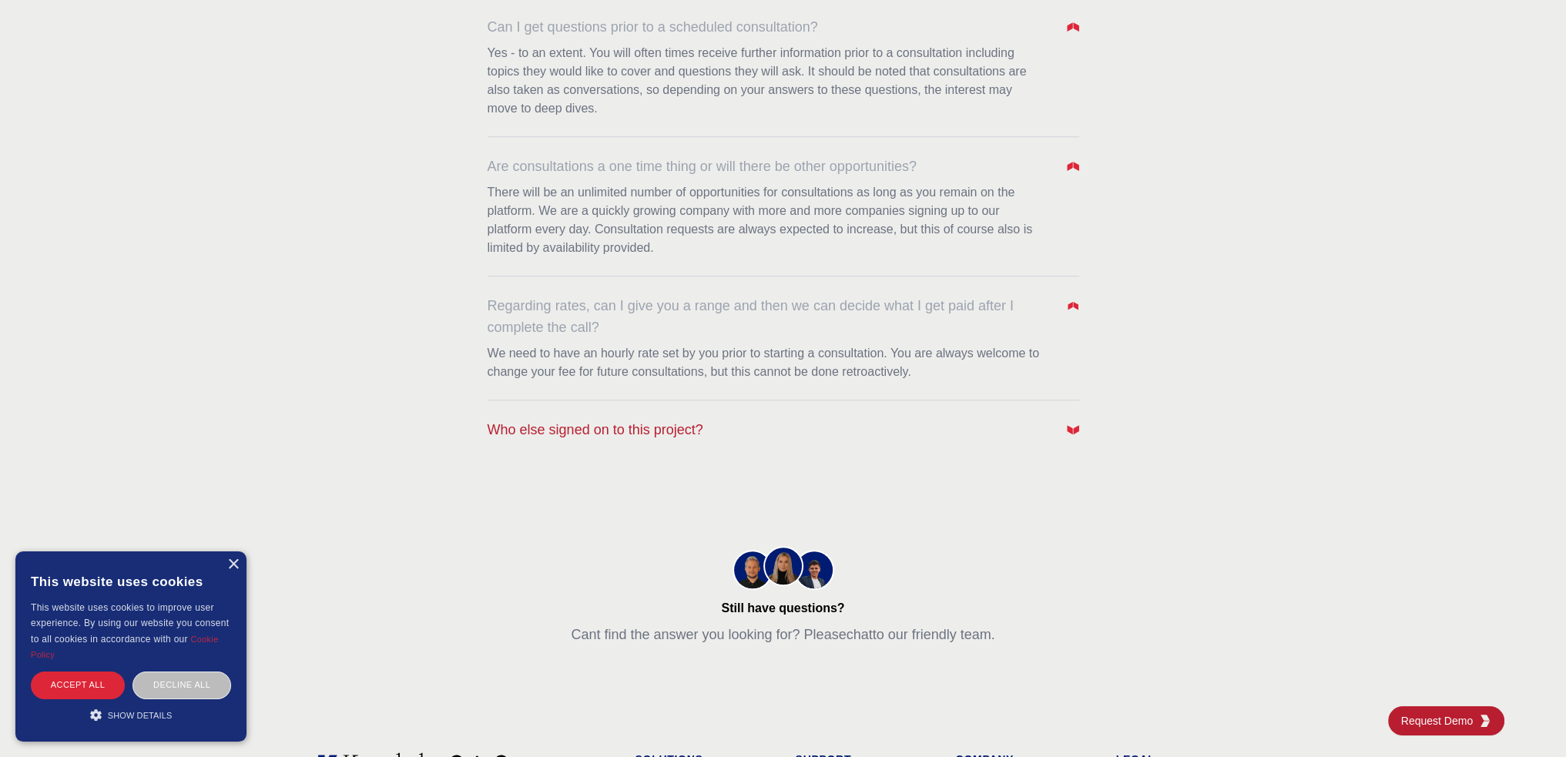
click at [984, 430] on button "Who else signed on to this project?" at bounding box center [784, 430] width 592 height 22
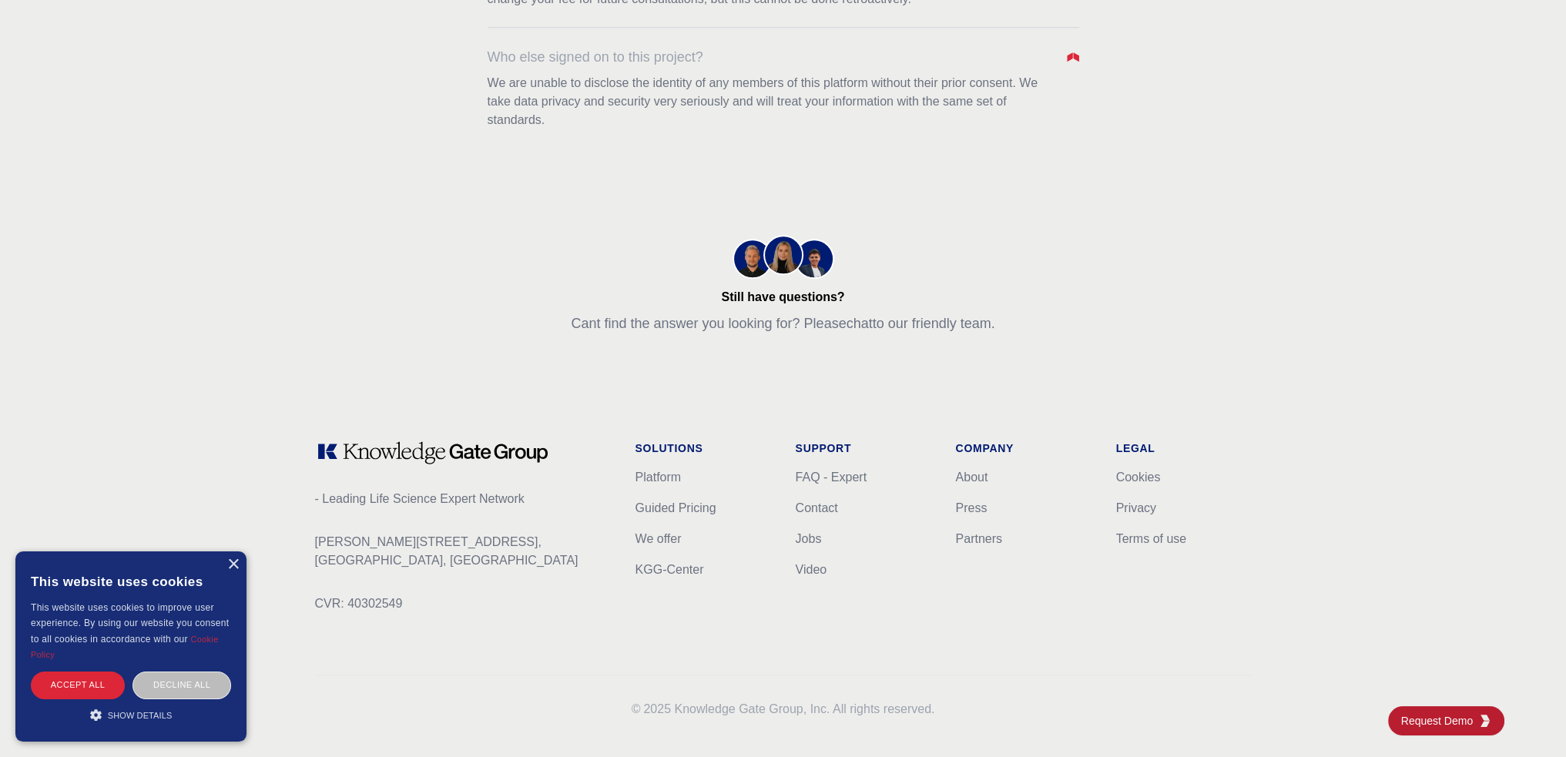
scroll to position [1538, 0]
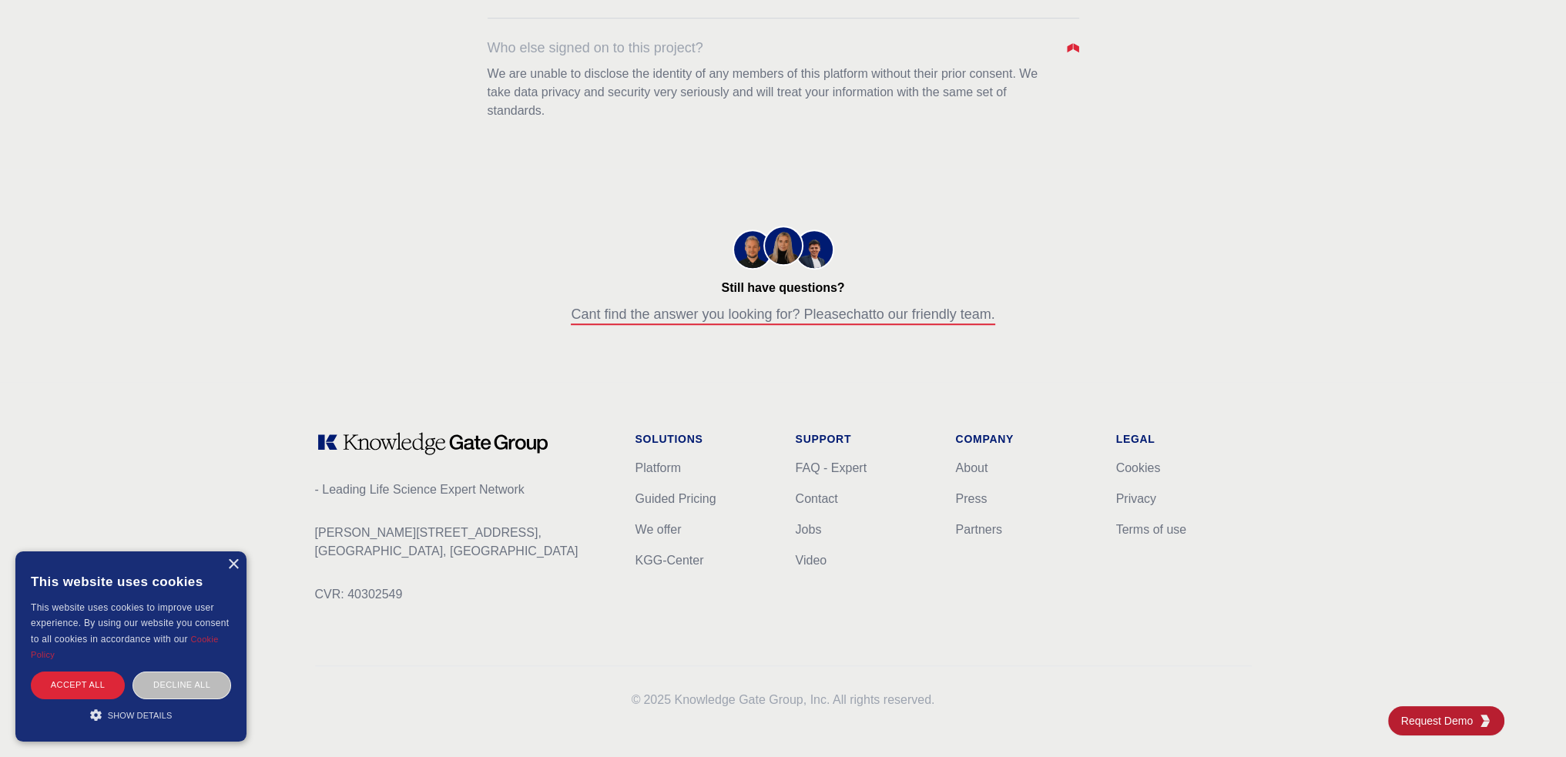
click at [878, 320] on p "Cant find the answer you looking for? Please chat to our friendly team." at bounding box center [783, 315] width 424 height 22
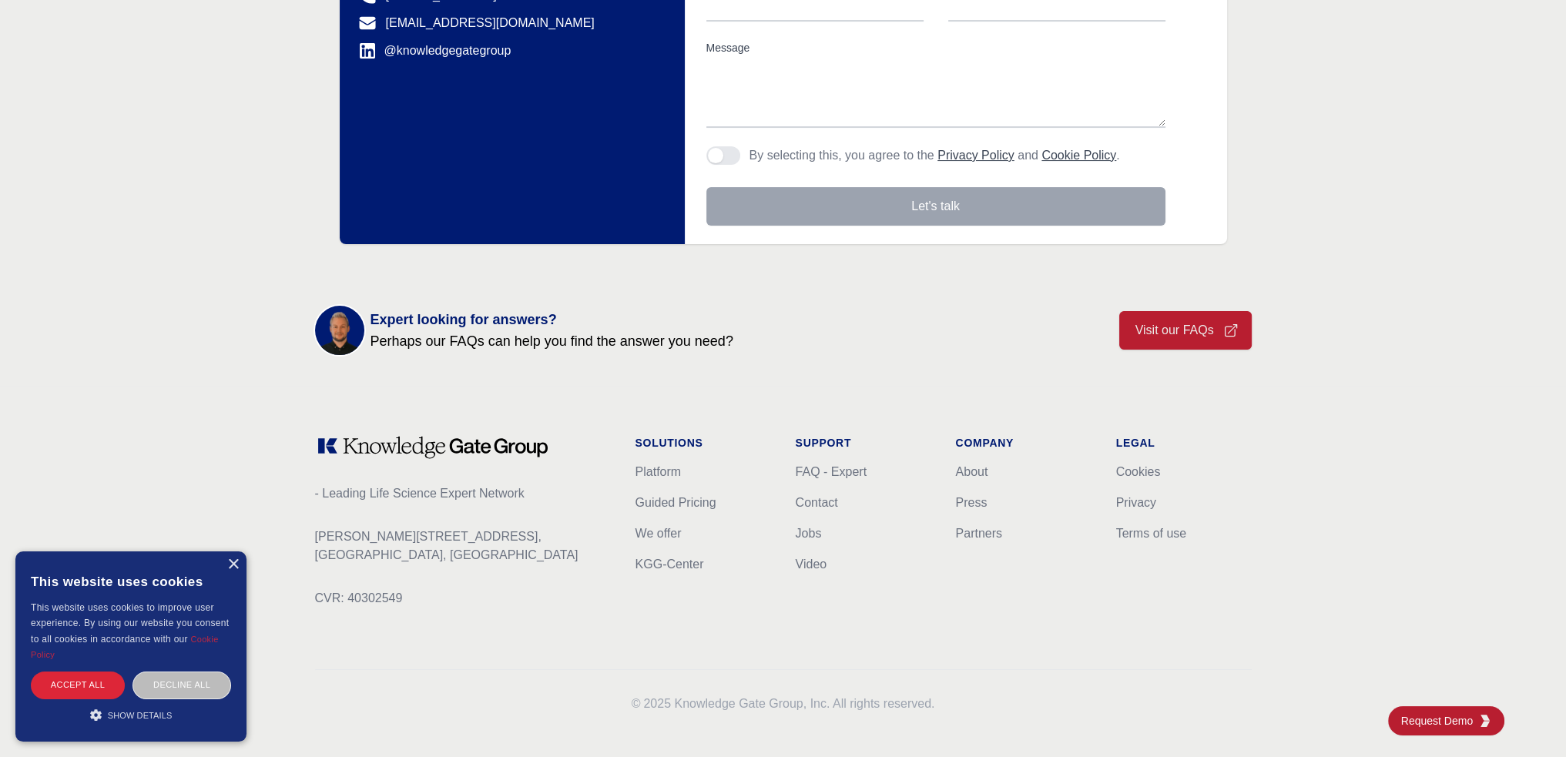
scroll to position [419, 0]
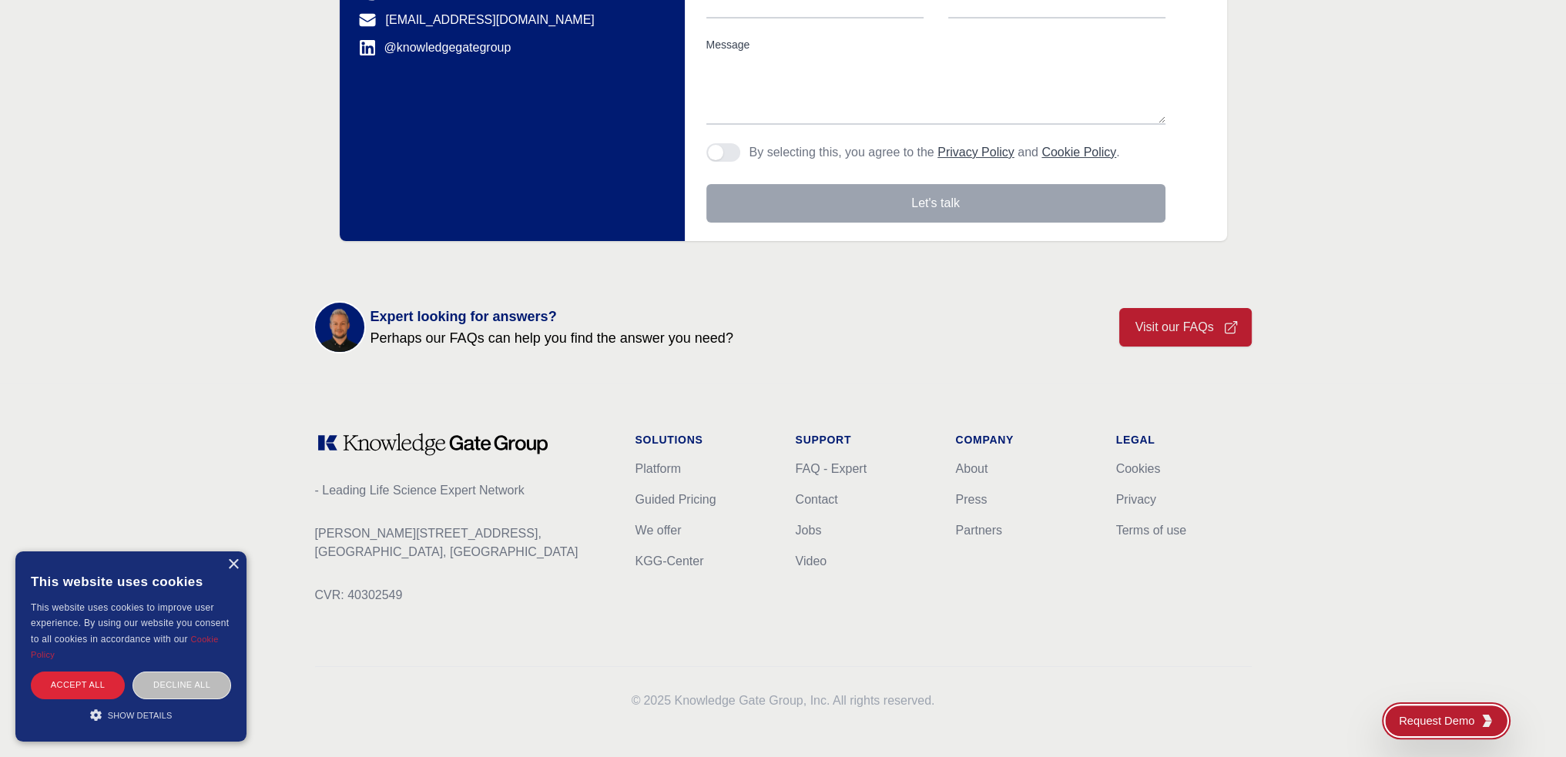
click at [1474, 719] on span "Request Demo" at bounding box center [1440, 721] width 82 height 16
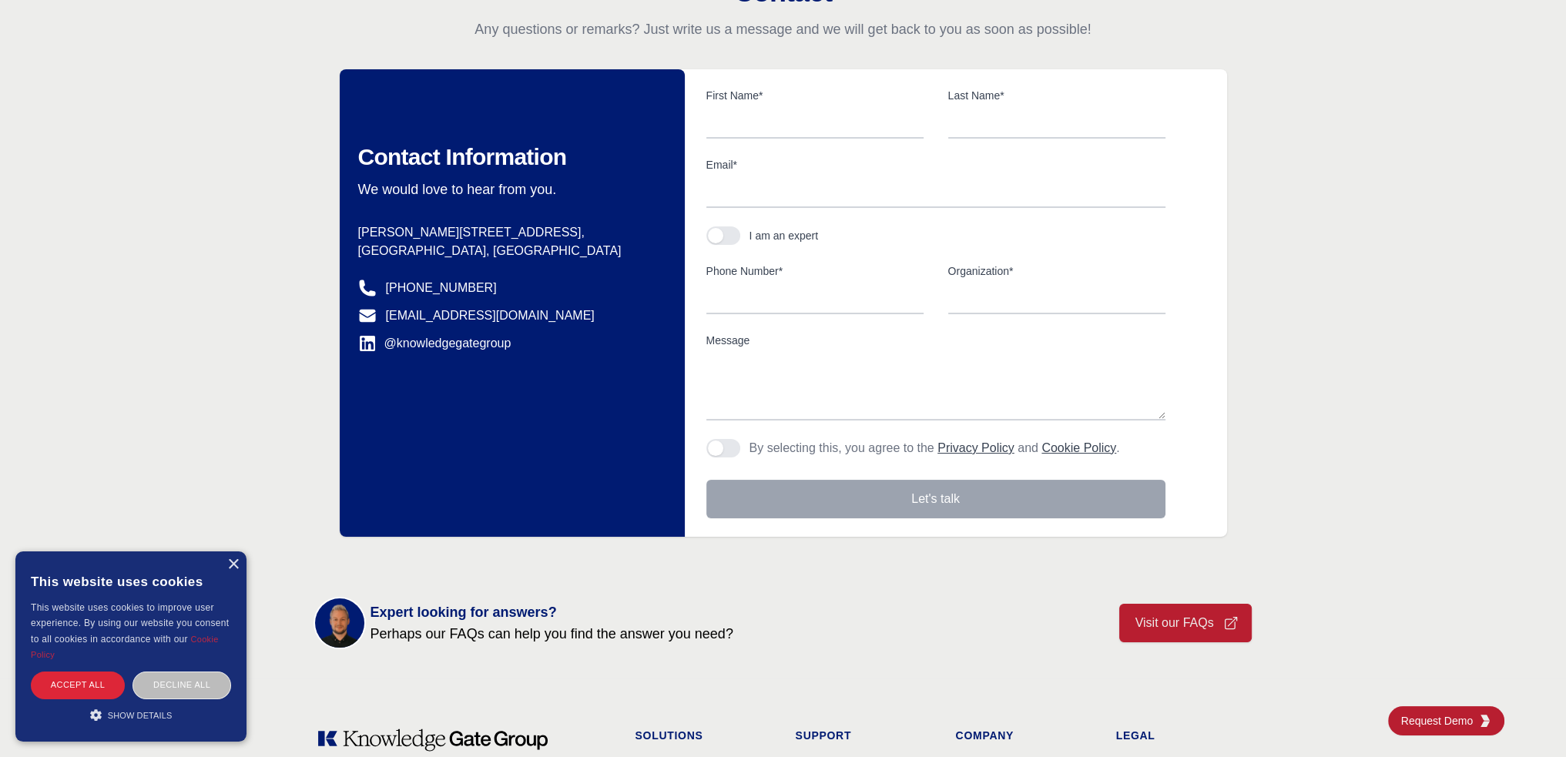
scroll to position [385, 0]
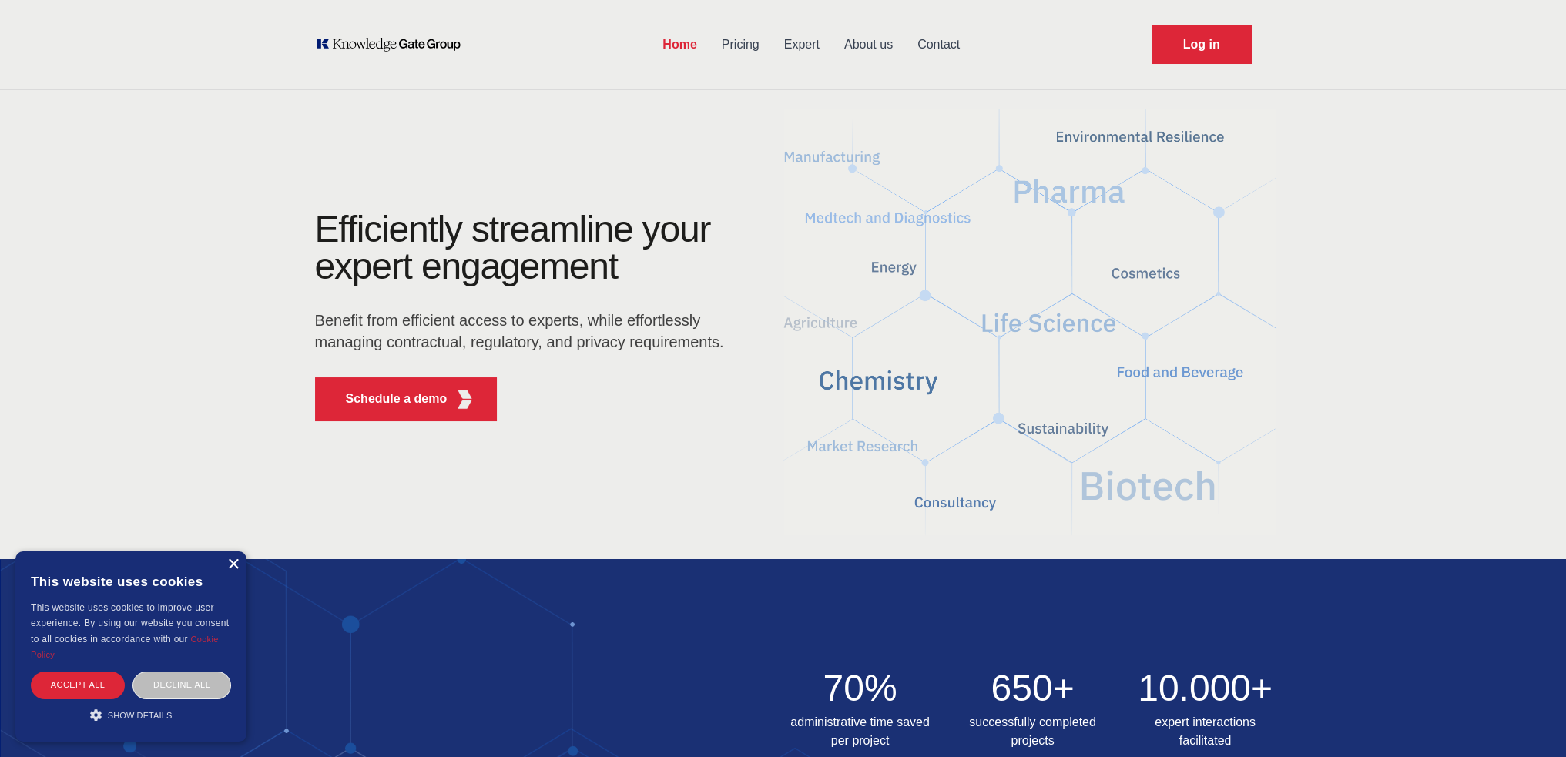
click at [233, 562] on div "×" at bounding box center [233, 565] width 12 height 12
